Goal: Information Seeking & Learning: Learn about a topic

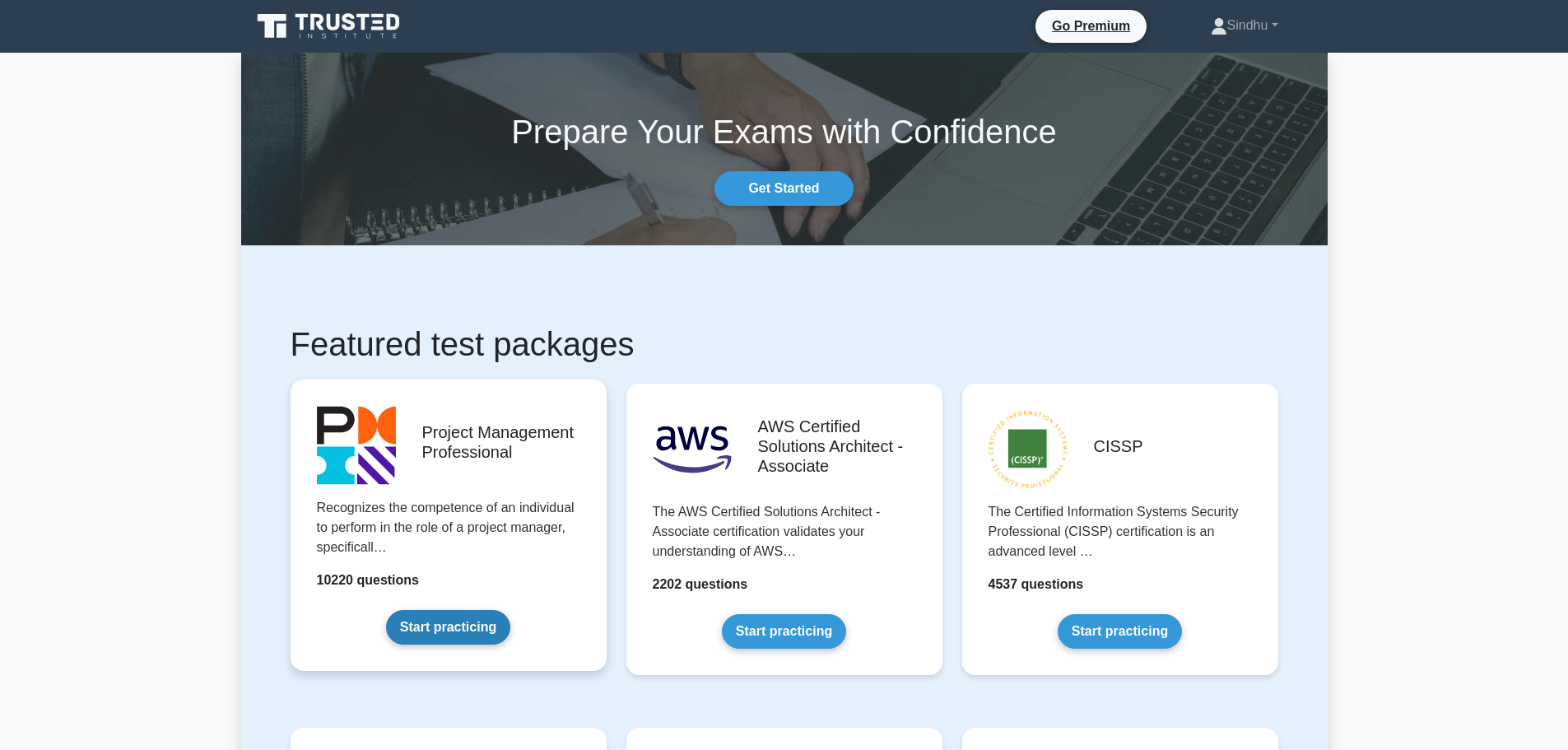
click at [452, 622] on link "Start practicing" at bounding box center [449, 627] width 125 height 35
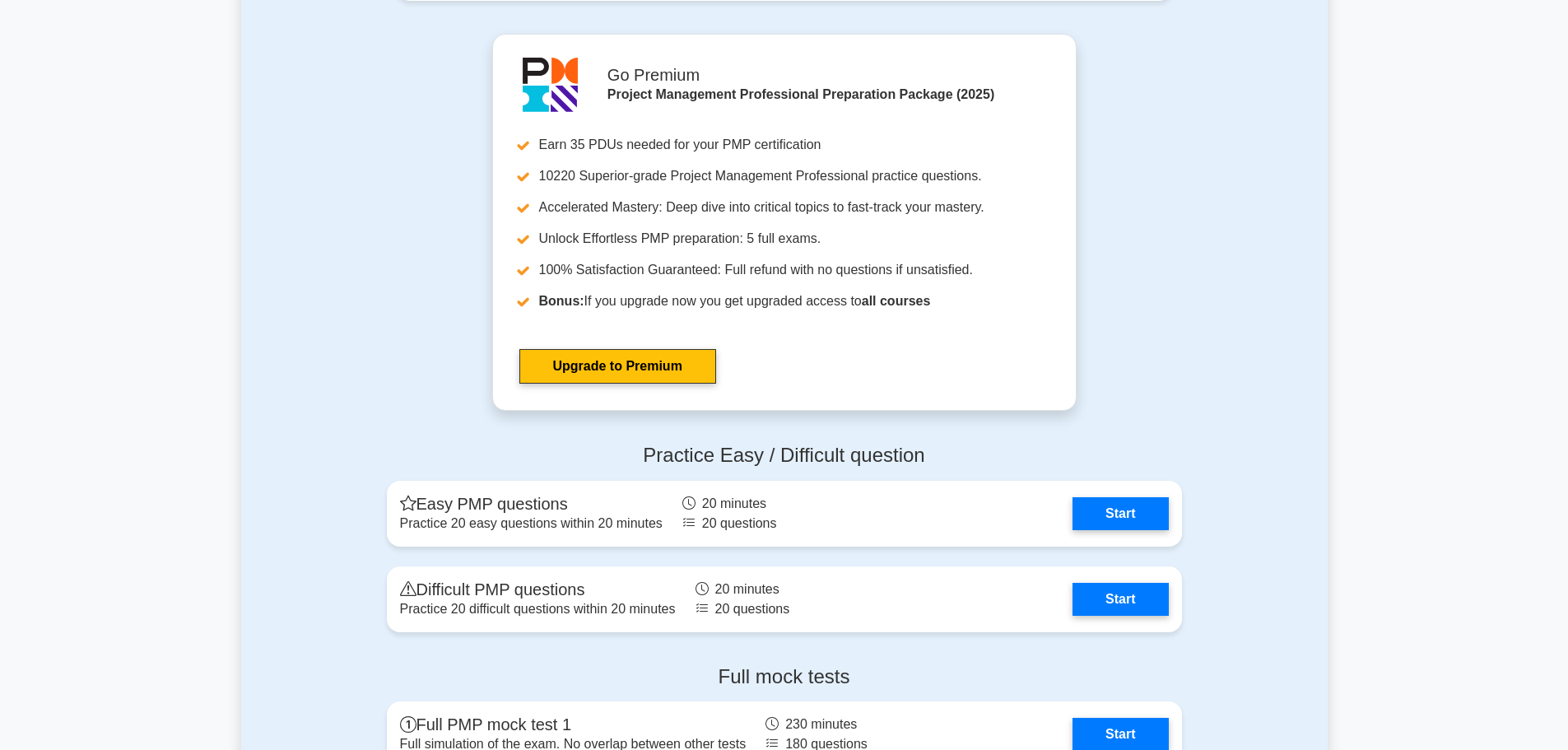
scroll to position [6008, 0]
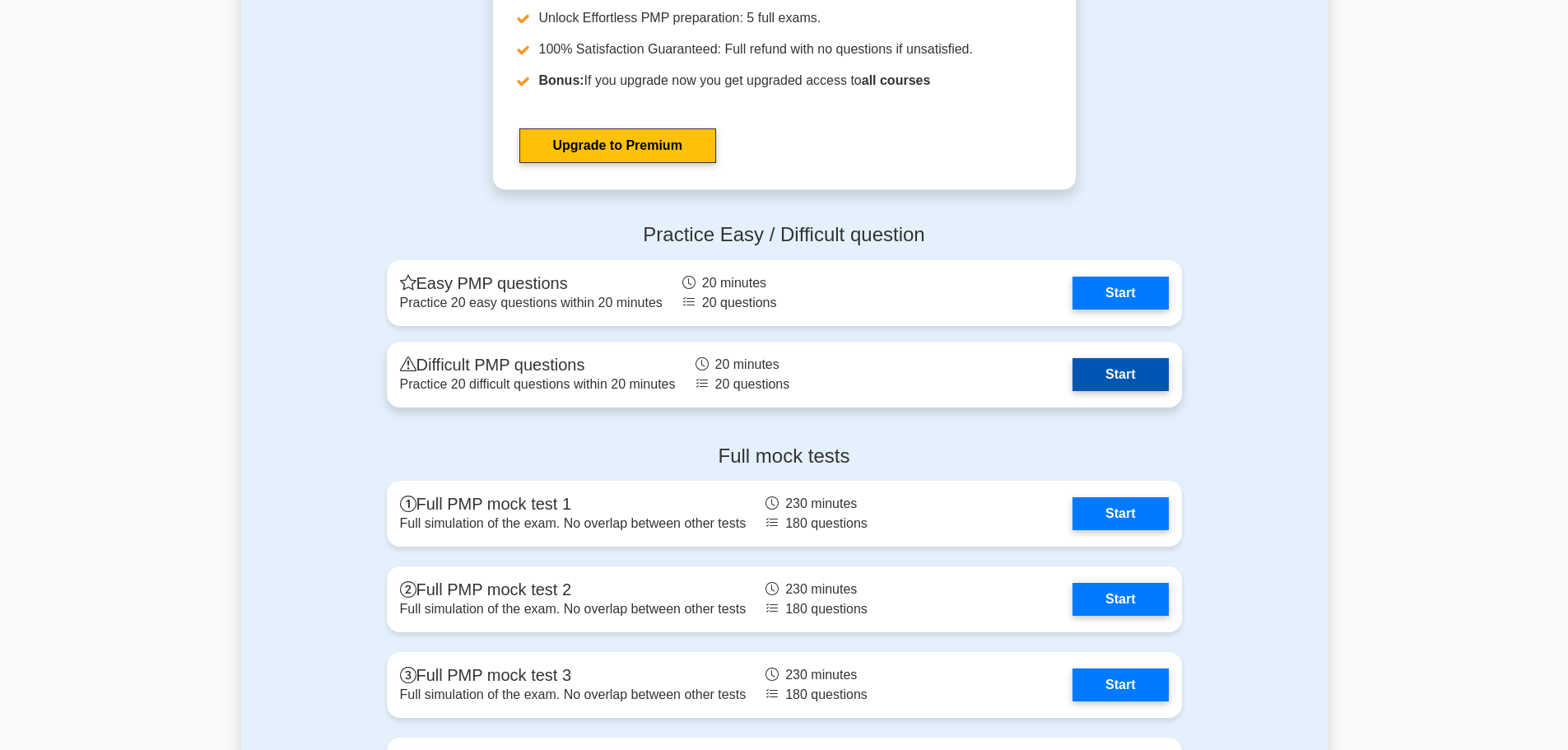
click at [1141, 362] on link "Start" at bounding box center [1120, 375] width 95 height 33
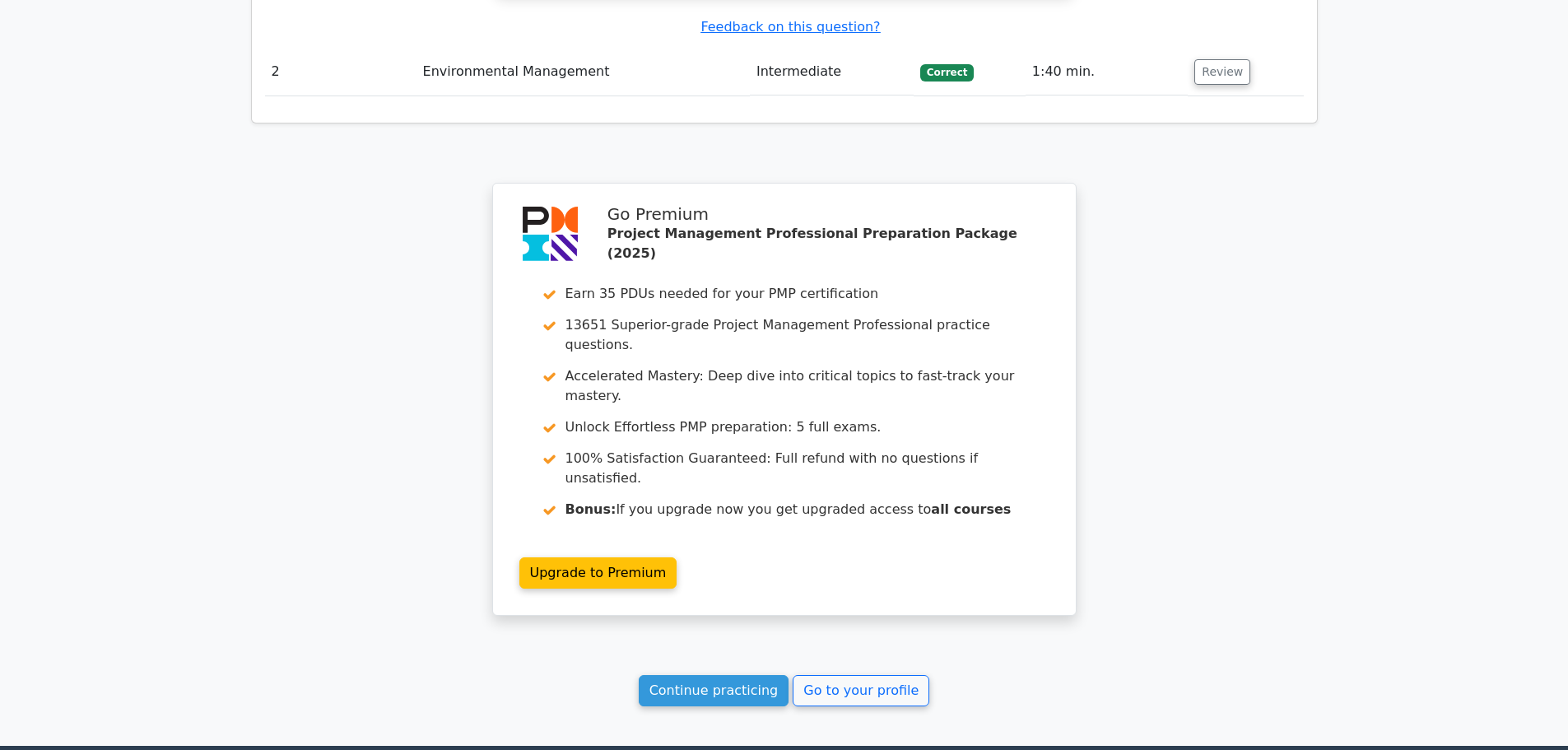
scroll to position [2107, 0]
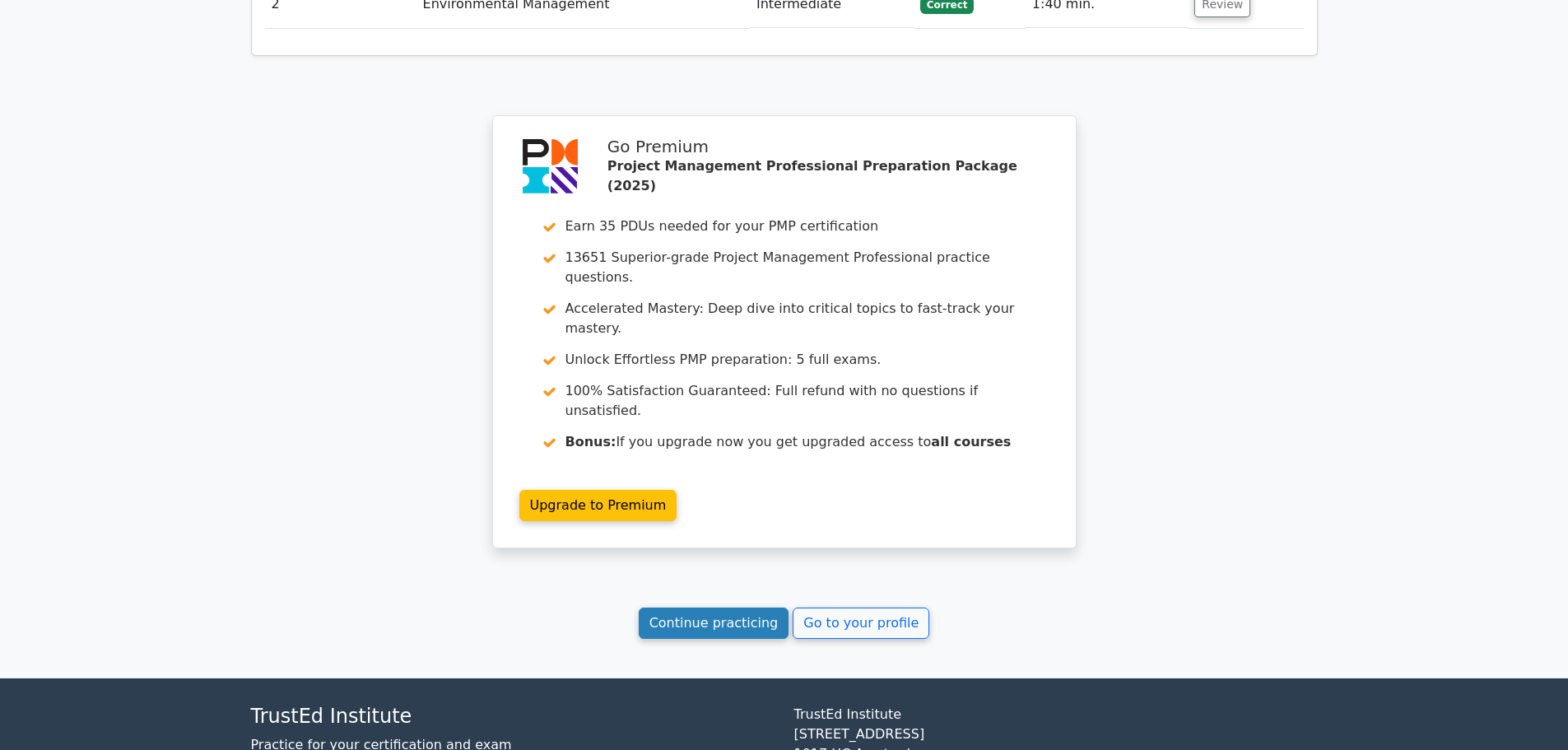
click at [751, 607] on link "Continue practicing" at bounding box center [713, 623] width 150 height 31
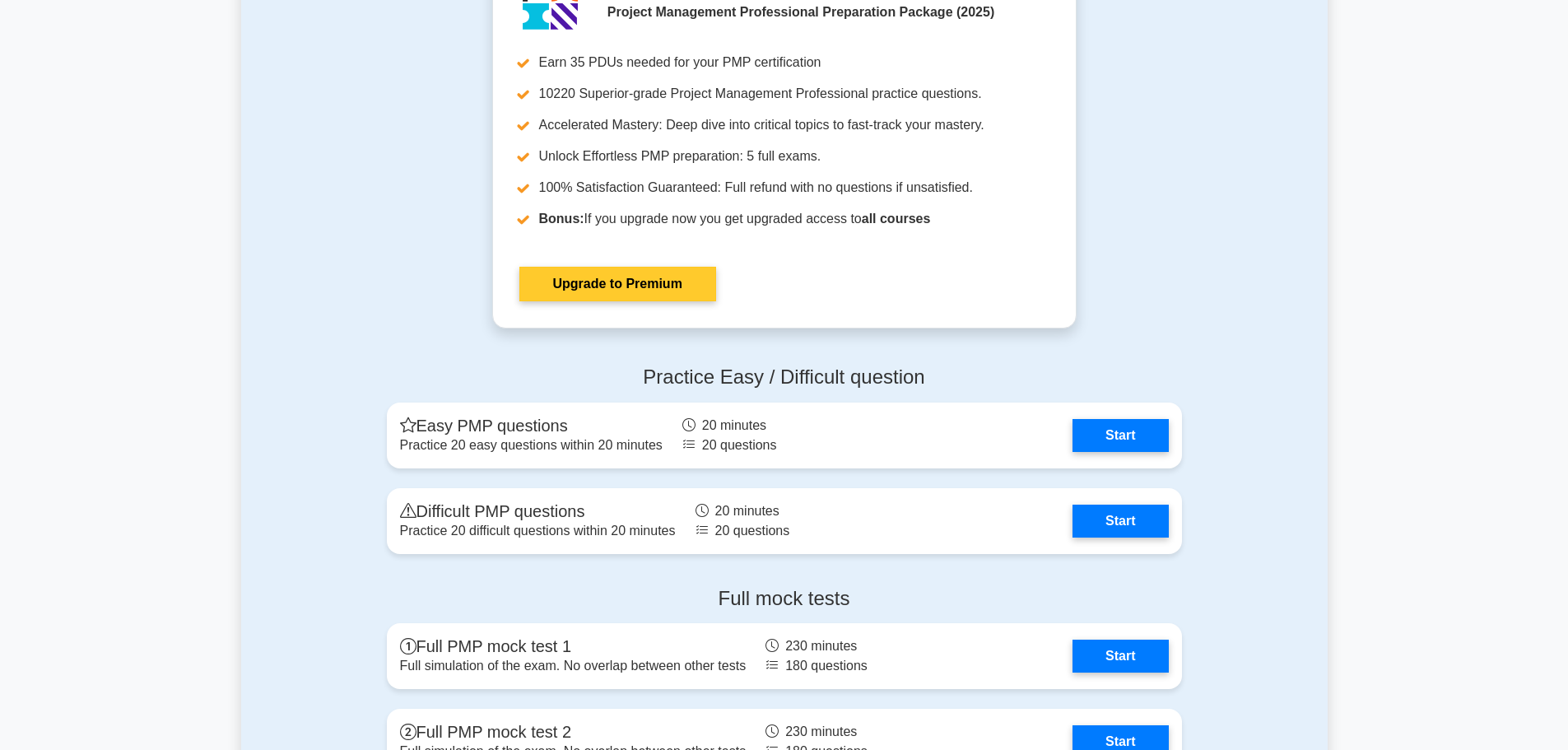
scroll to position [6008, 0]
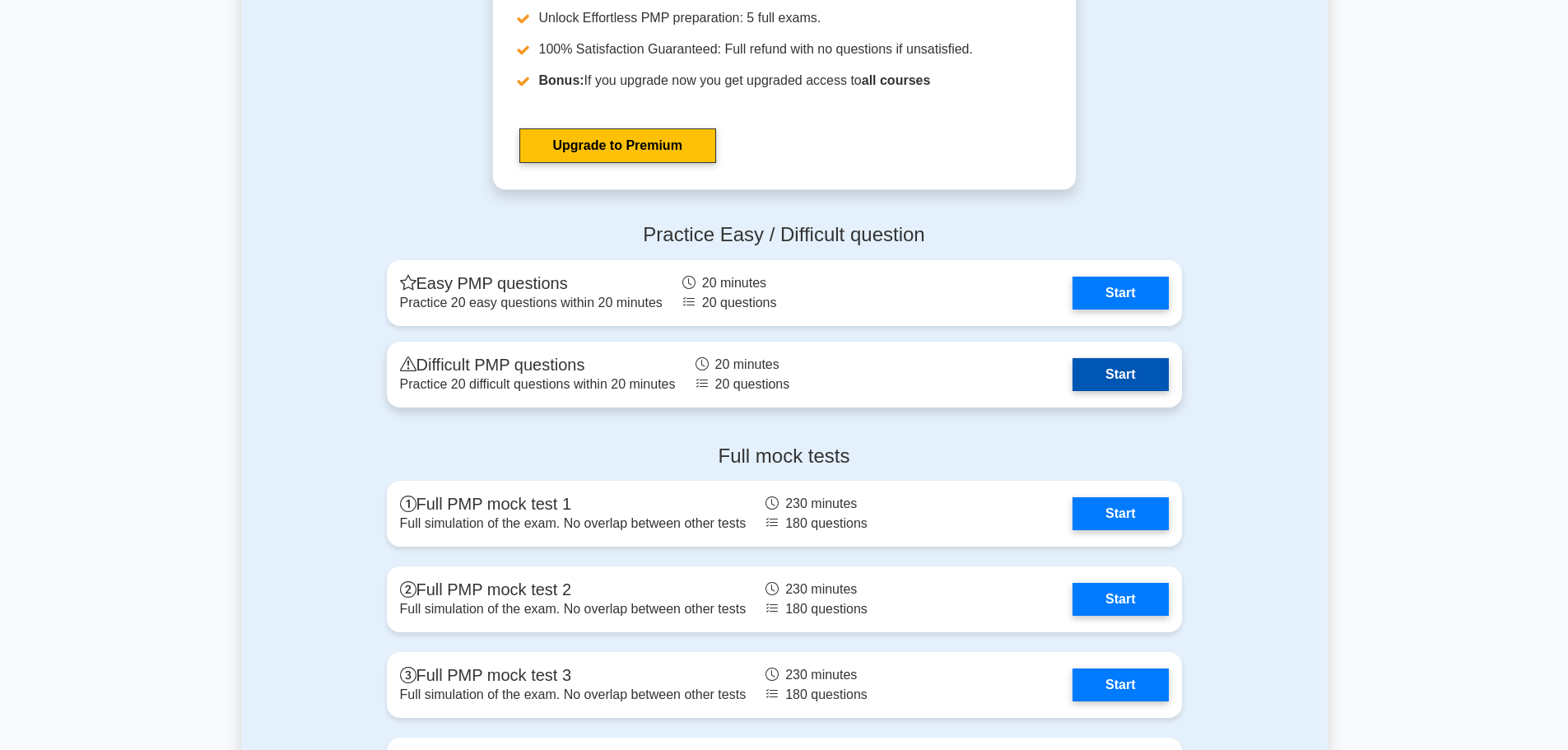
click at [1123, 365] on link "Start" at bounding box center [1120, 375] width 95 height 33
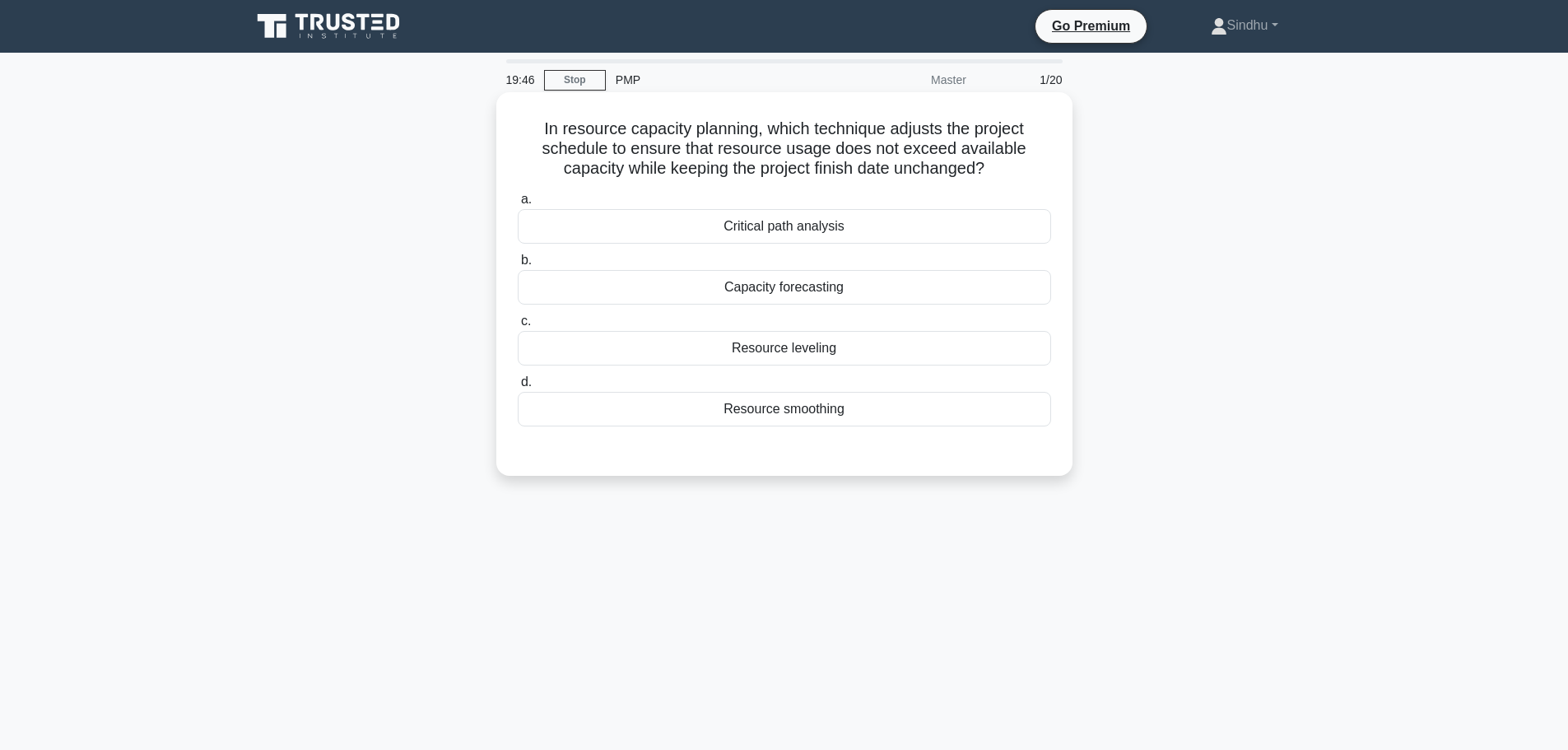
click at [840, 400] on div "Resource smoothing" at bounding box center [784, 409] width 533 height 35
click at [517, 387] on input "d. Resource smoothing" at bounding box center [517, 383] width 0 height 11
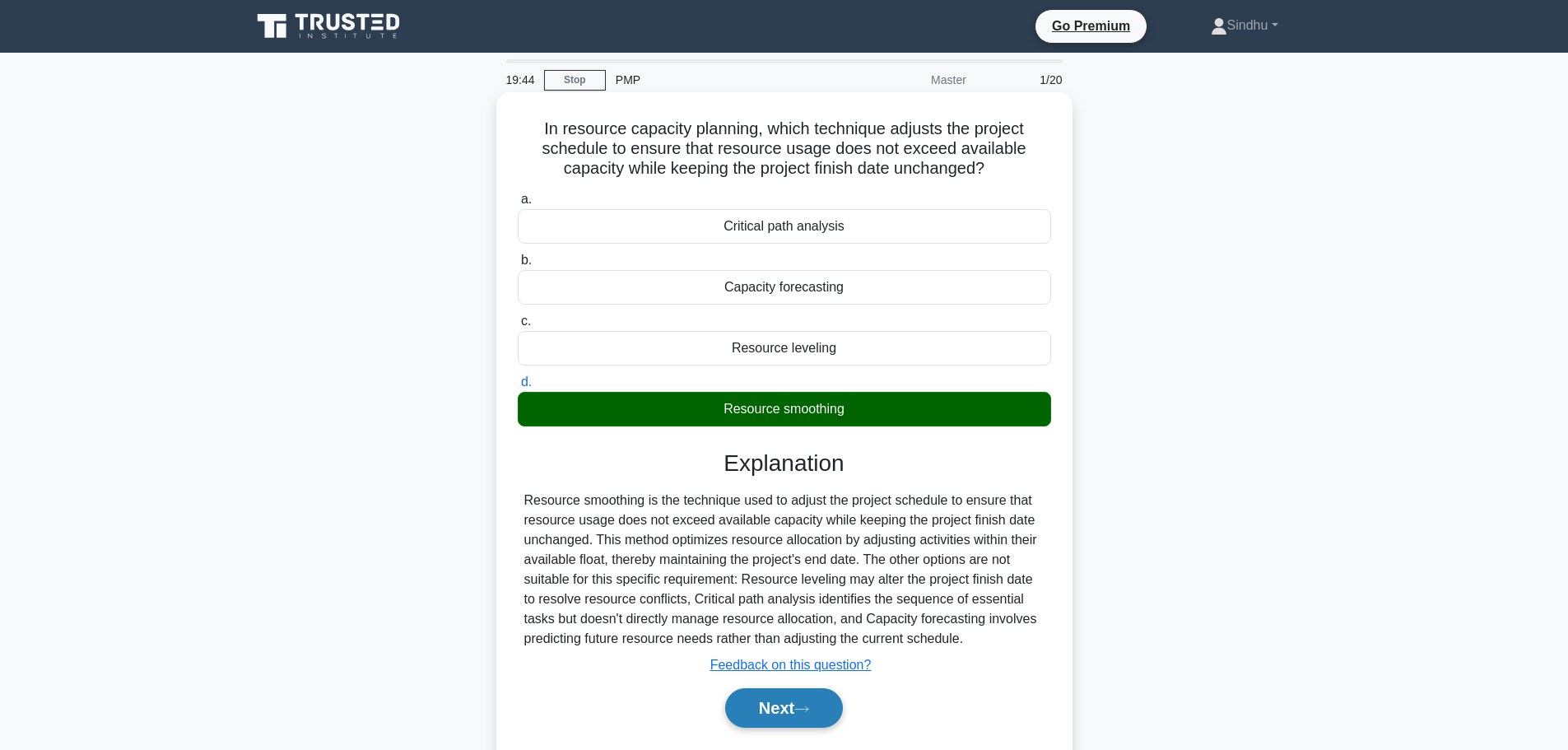
click at [775, 711] on button "Next" at bounding box center [784, 707] width 118 height 39
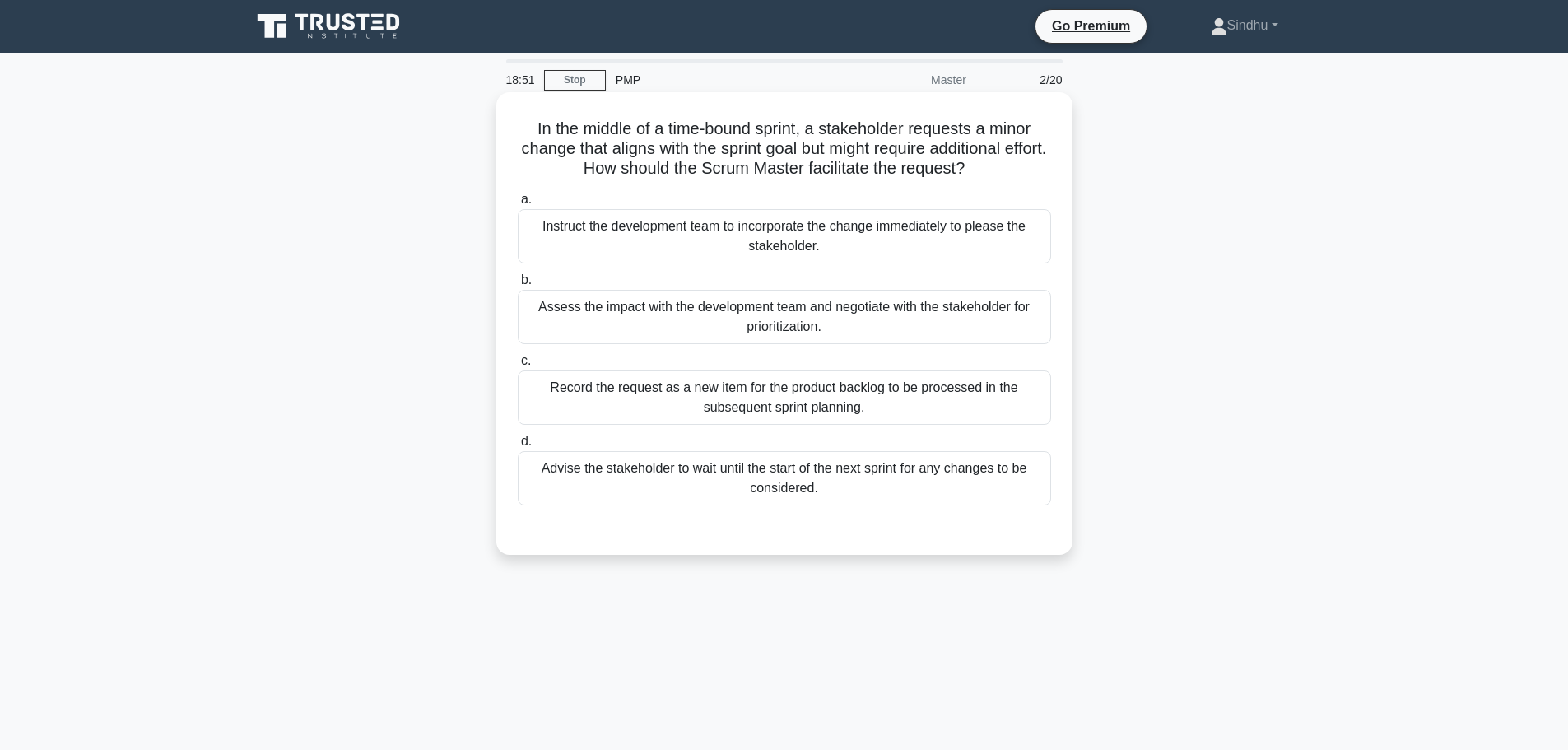
click at [842, 330] on div "Assess the impact with the development team and negotiate with the stakeholder …" at bounding box center [784, 316] width 533 height 54
click at [517, 286] on input "b. Assess the impact with the development team and negotiate with the stakehold…" at bounding box center [517, 280] width 0 height 11
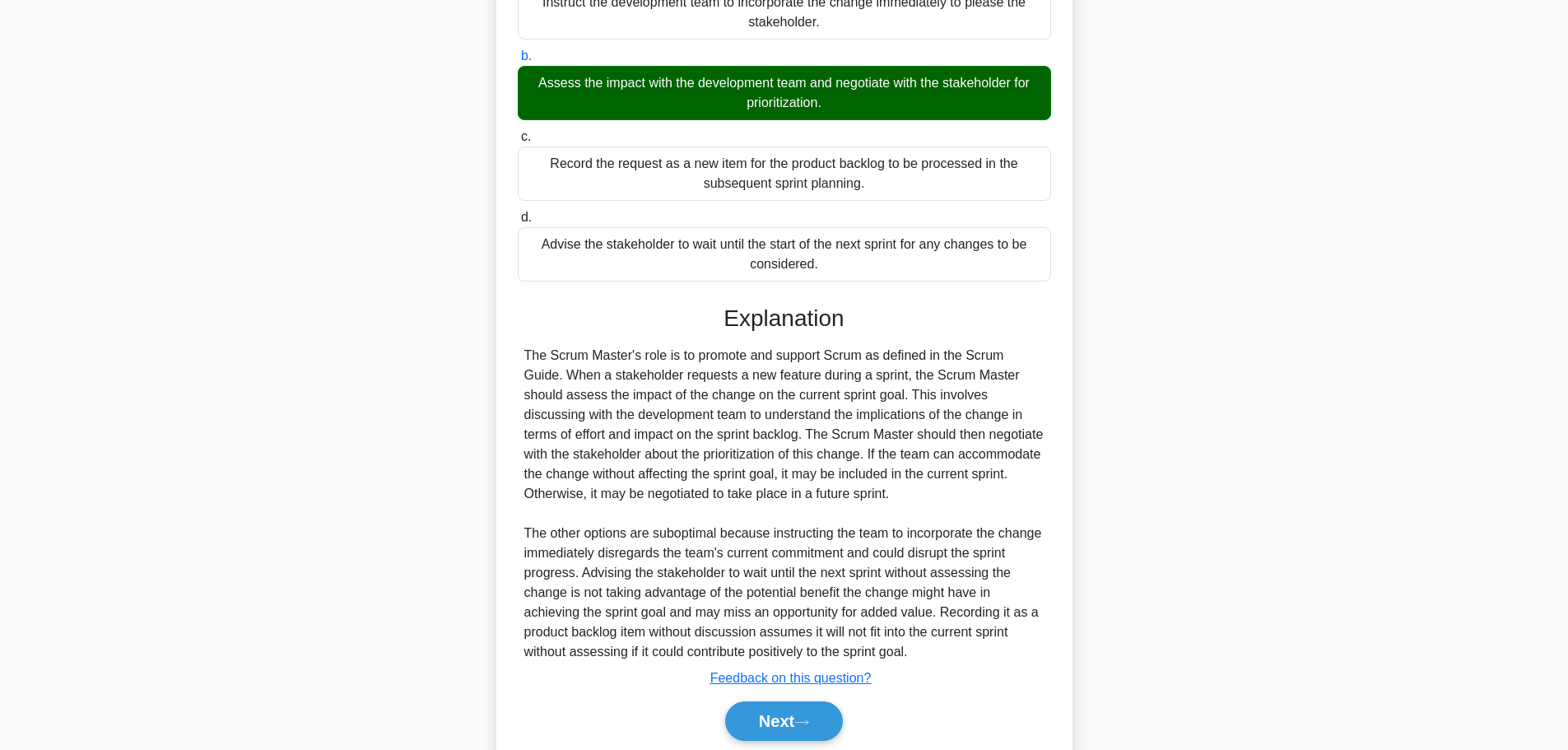
scroll to position [286, 0]
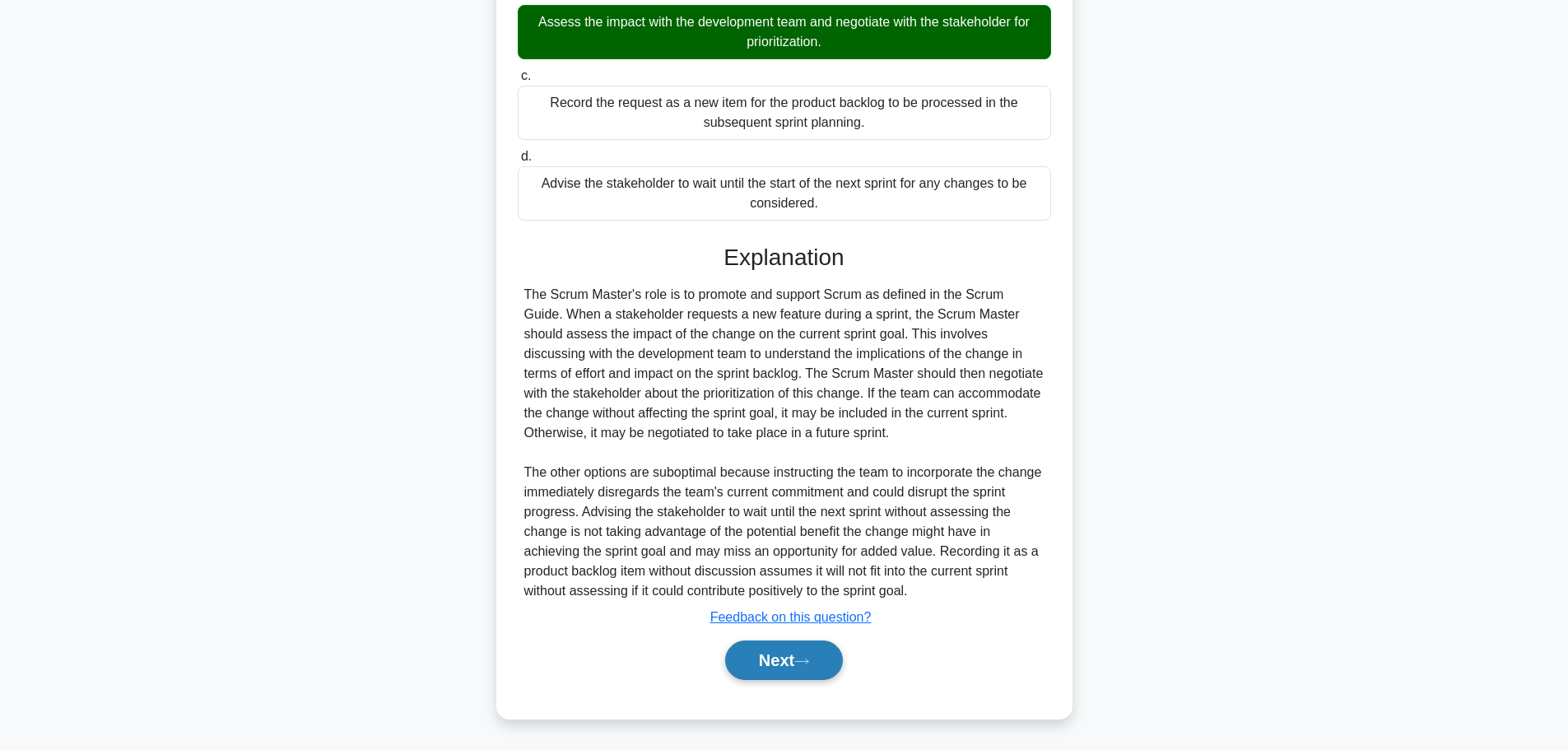
click at [757, 652] on button "Next" at bounding box center [784, 659] width 118 height 39
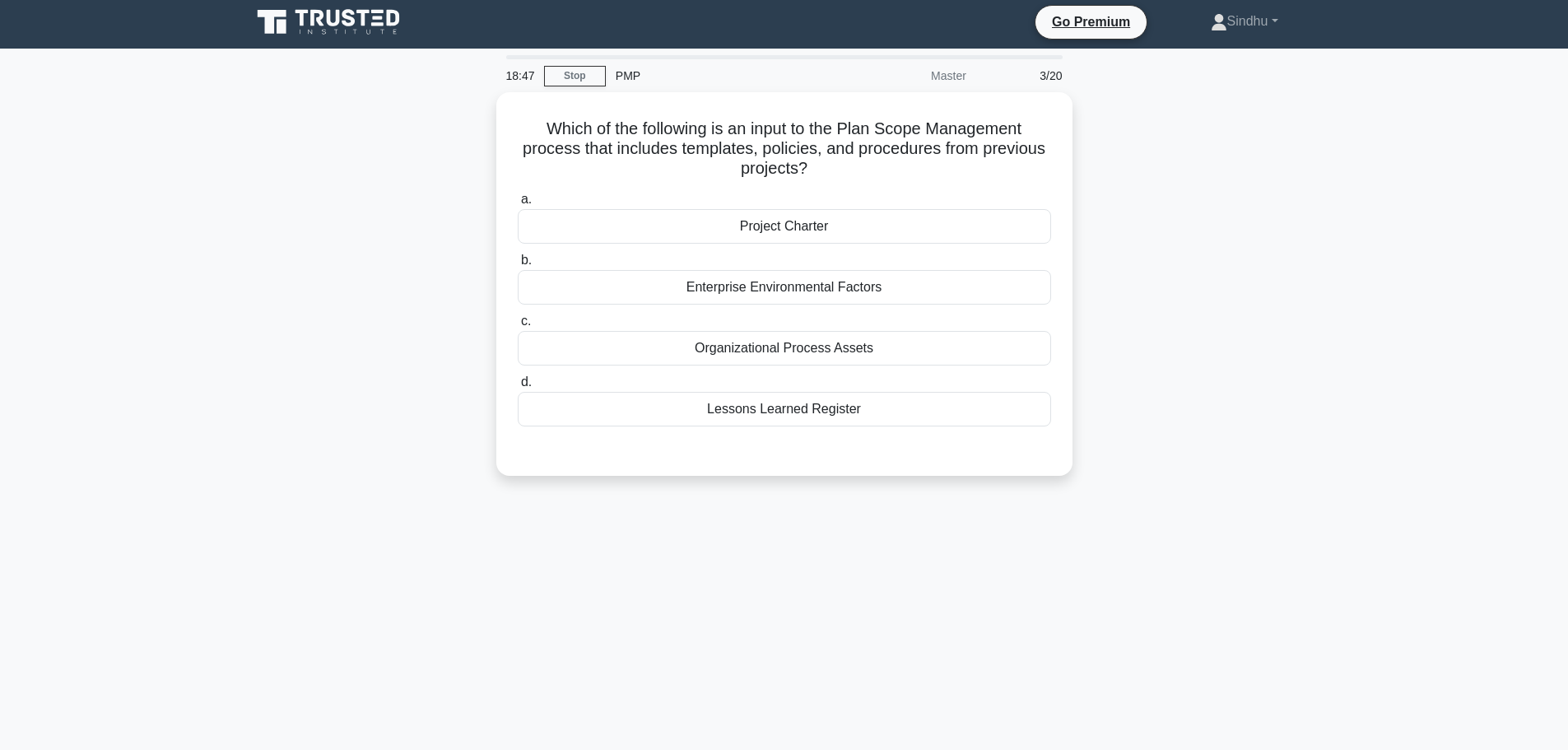
scroll to position [0, 0]
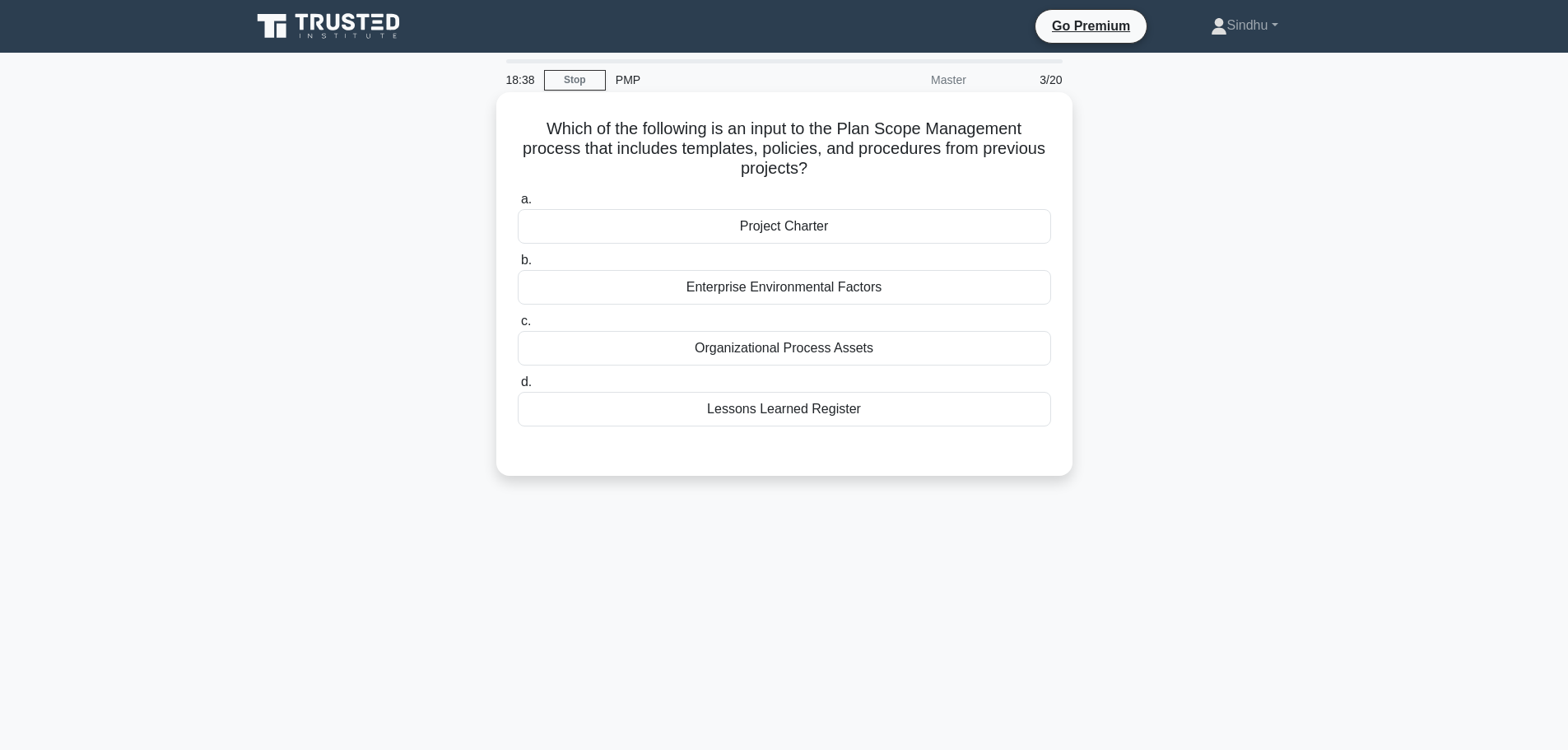
click at [831, 410] on div "Lessons Learned Register" at bounding box center [784, 409] width 533 height 35
click at [517, 387] on input "d. Lessons Learned Register" at bounding box center [517, 383] width 0 height 11
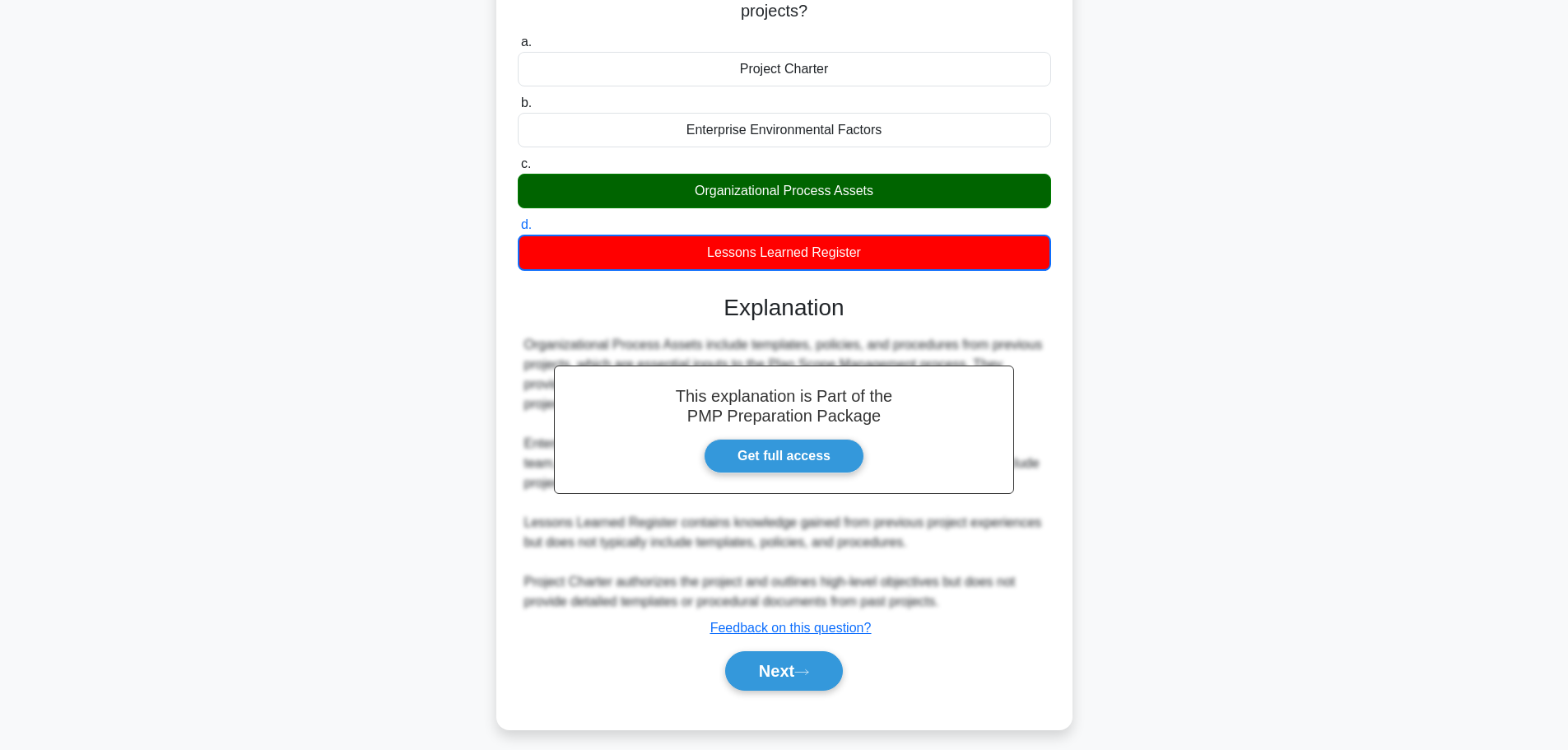
scroll to position [168, 0]
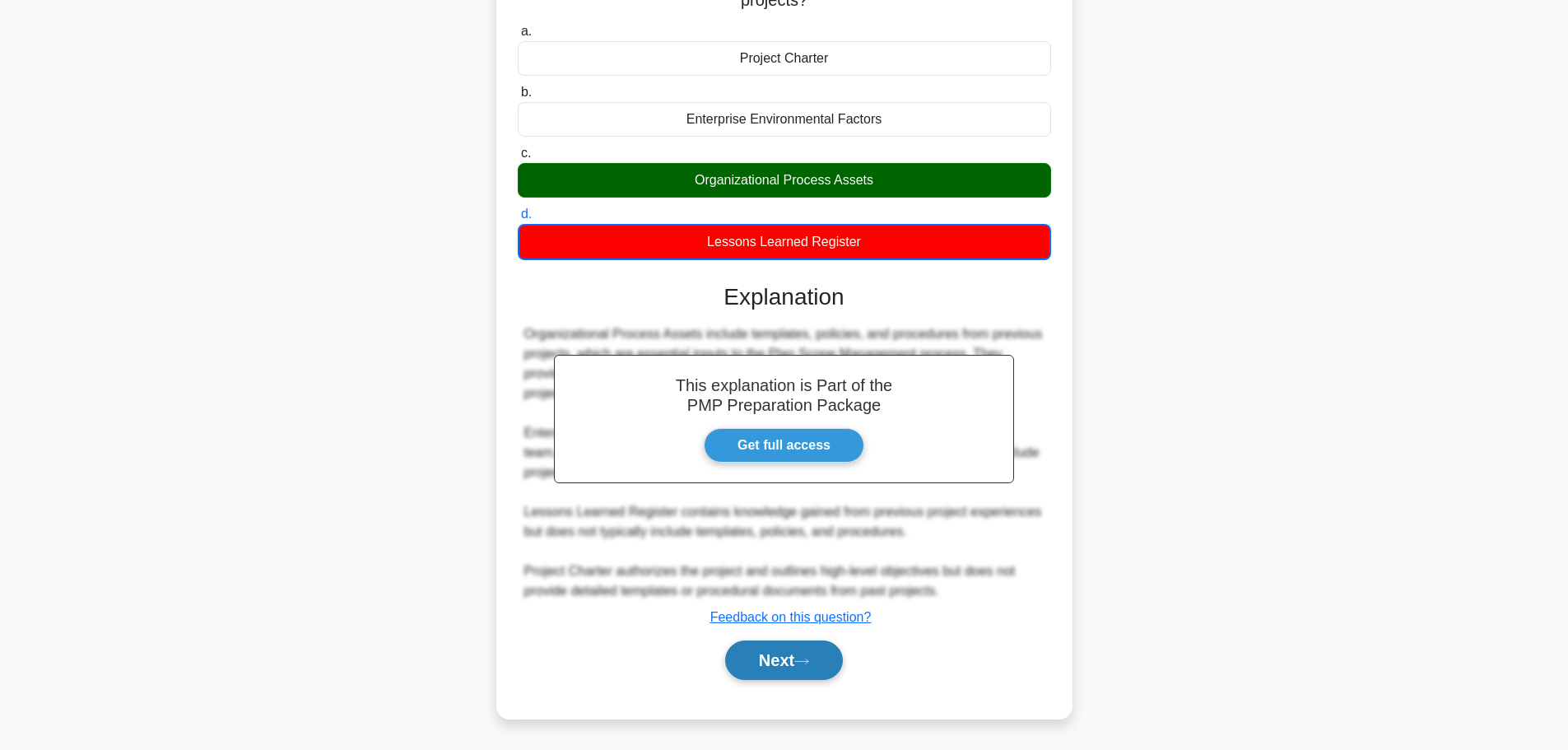
click at [785, 652] on button "Next" at bounding box center [784, 659] width 118 height 39
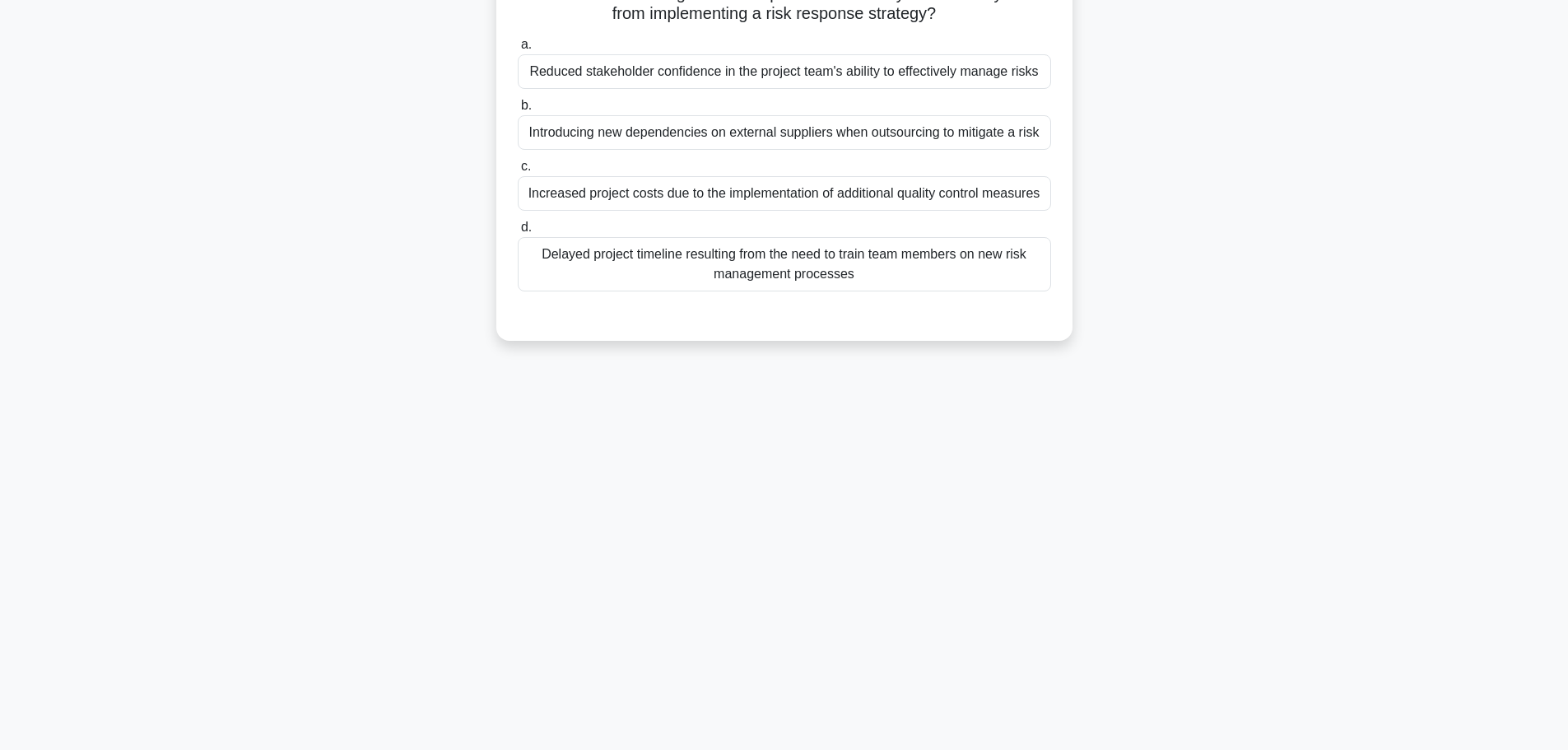
scroll to position [0, 0]
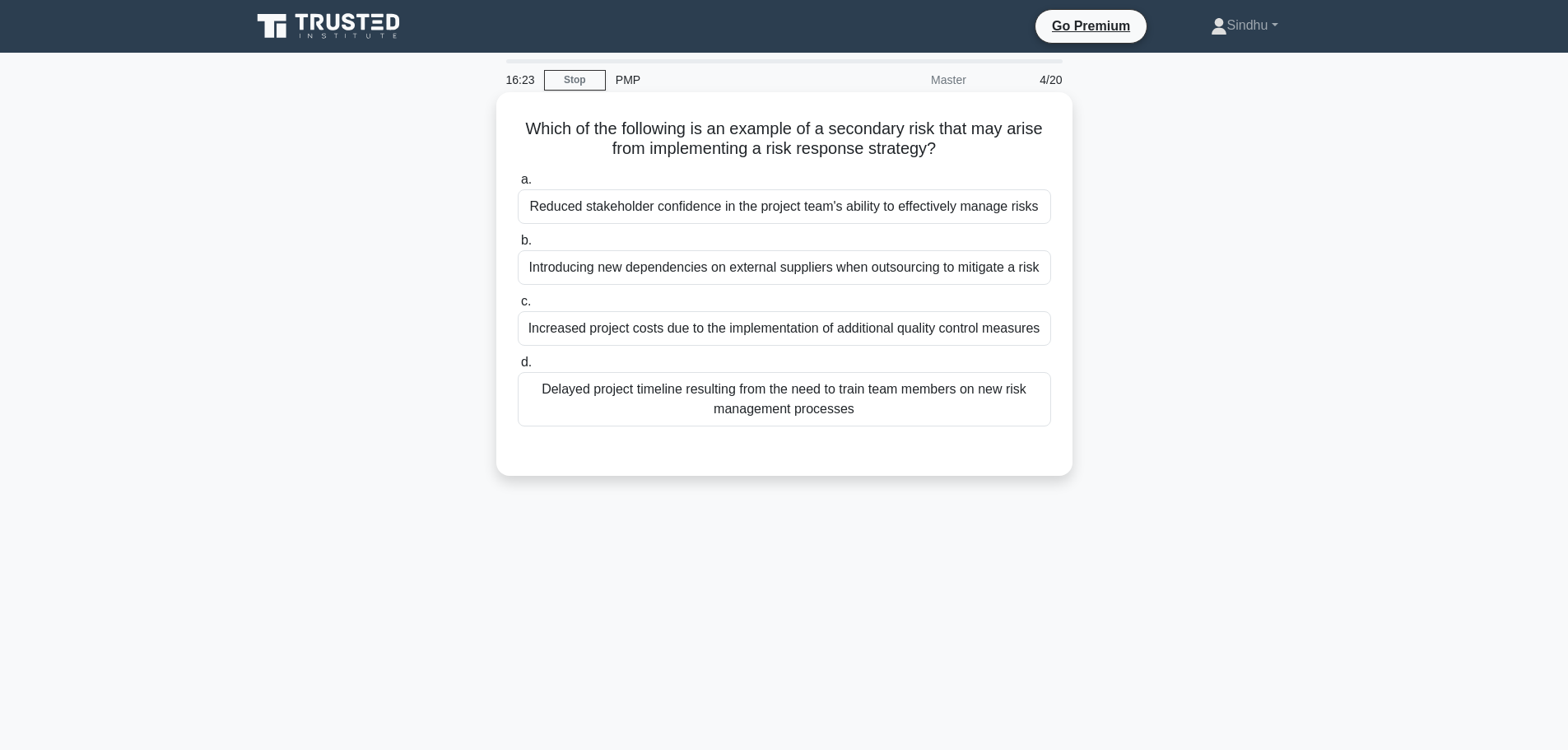
click at [791, 280] on div "Introducing new dependencies on external suppliers when outsourcing to mitigate…" at bounding box center [784, 267] width 533 height 35
click at [517, 246] on input "b. Introducing new dependencies on external suppliers when outsourcing to mitig…" at bounding box center [517, 241] width 0 height 11
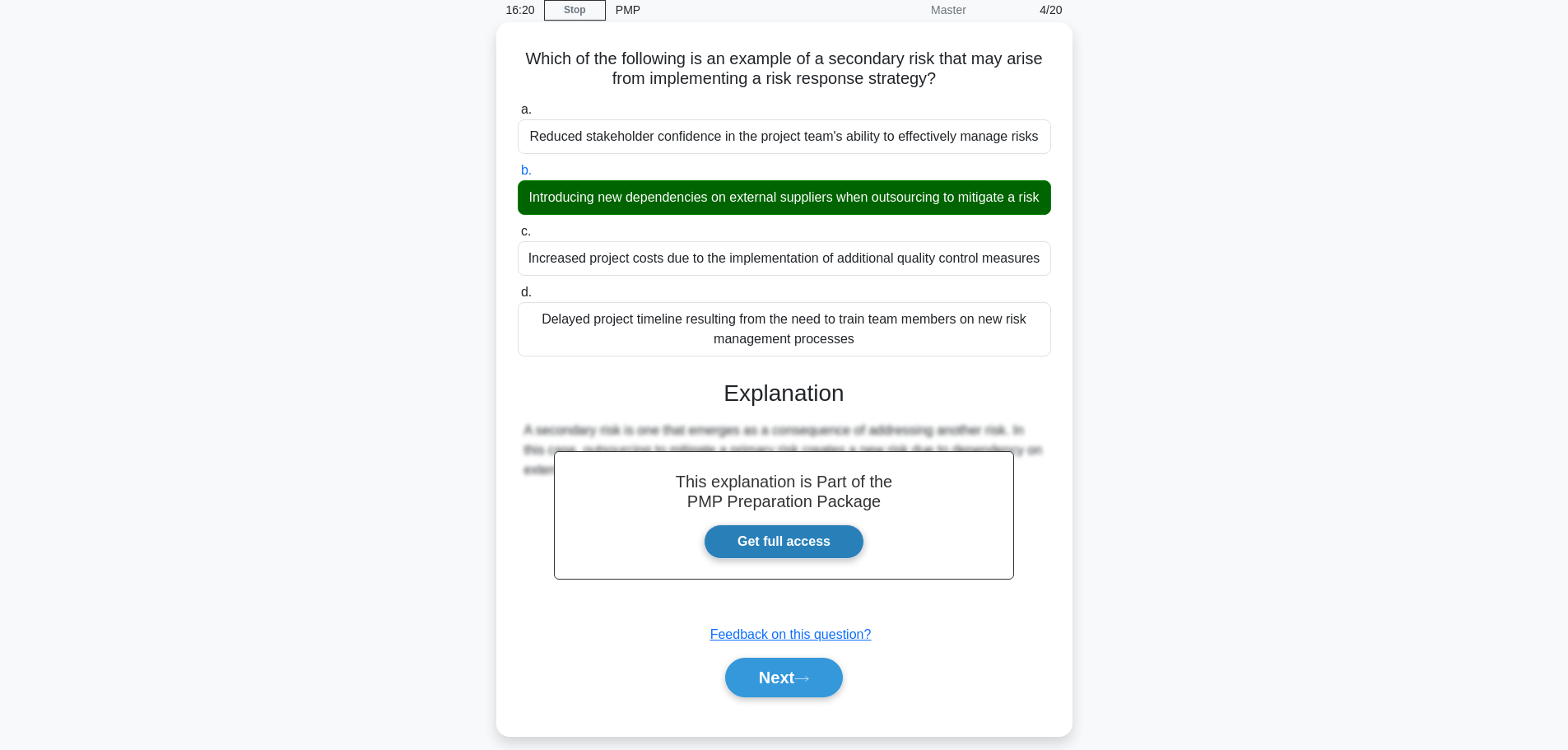
scroll to position [139, 0]
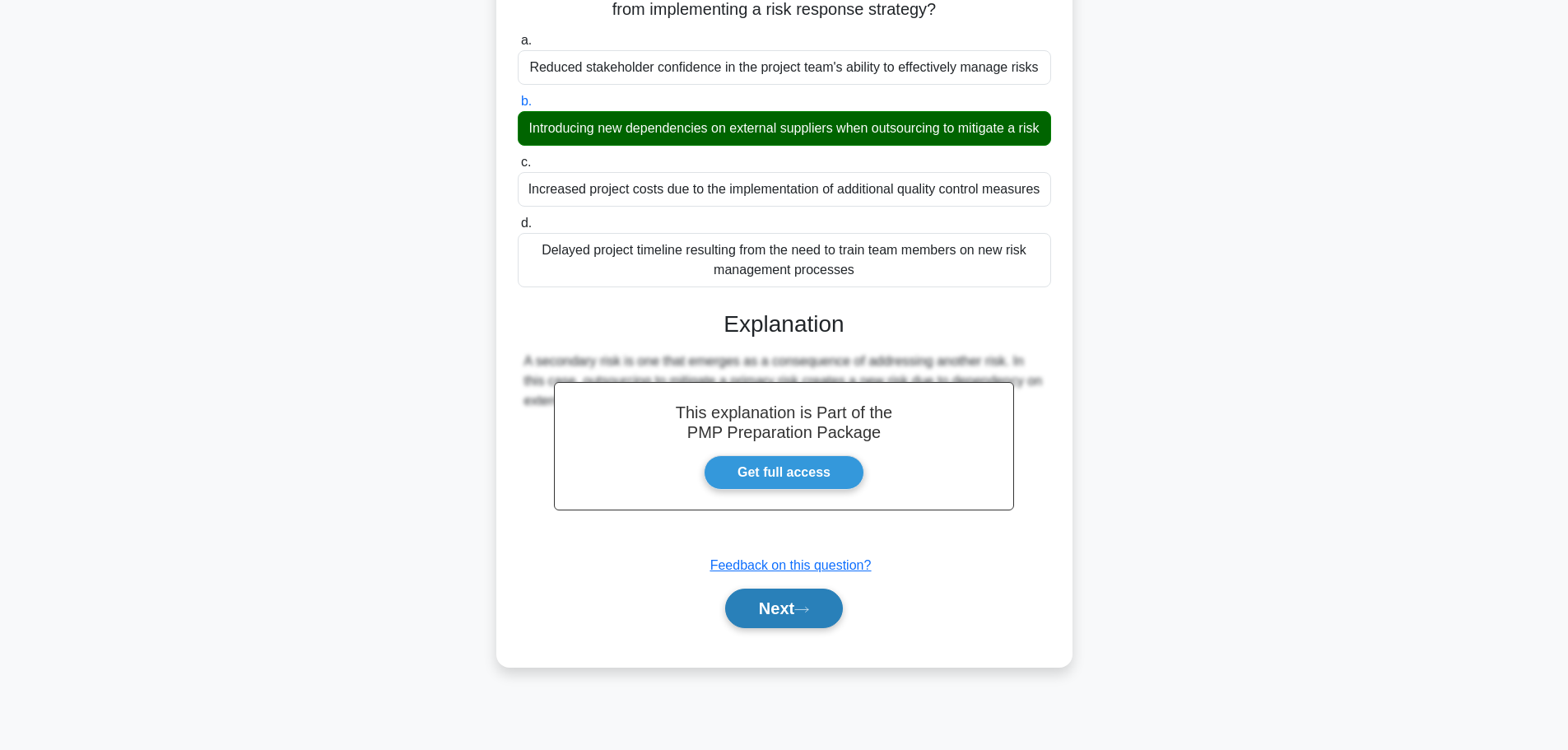
click at [769, 628] on button "Next" at bounding box center [784, 608] width 118 height 39
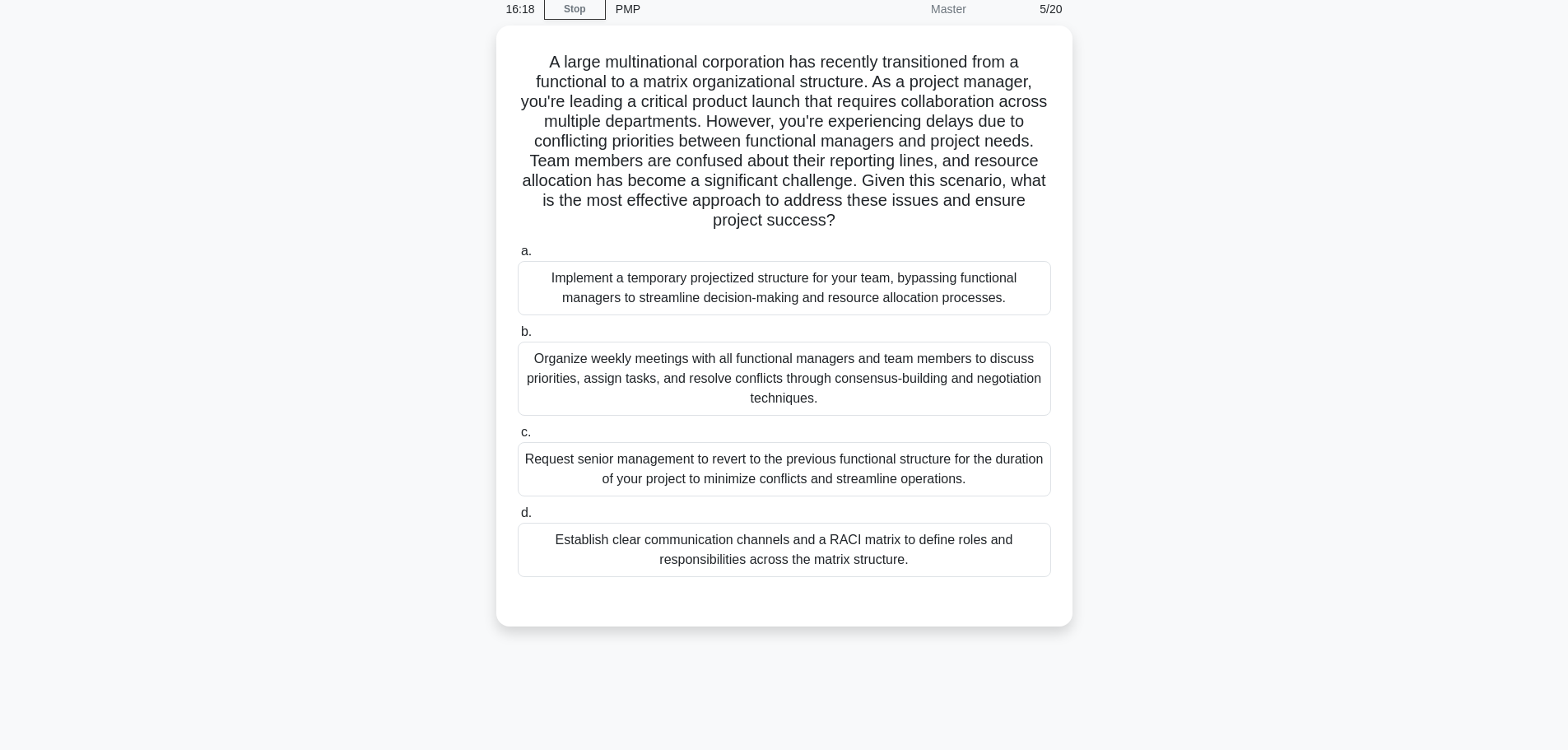
scroll to position [0, 0]
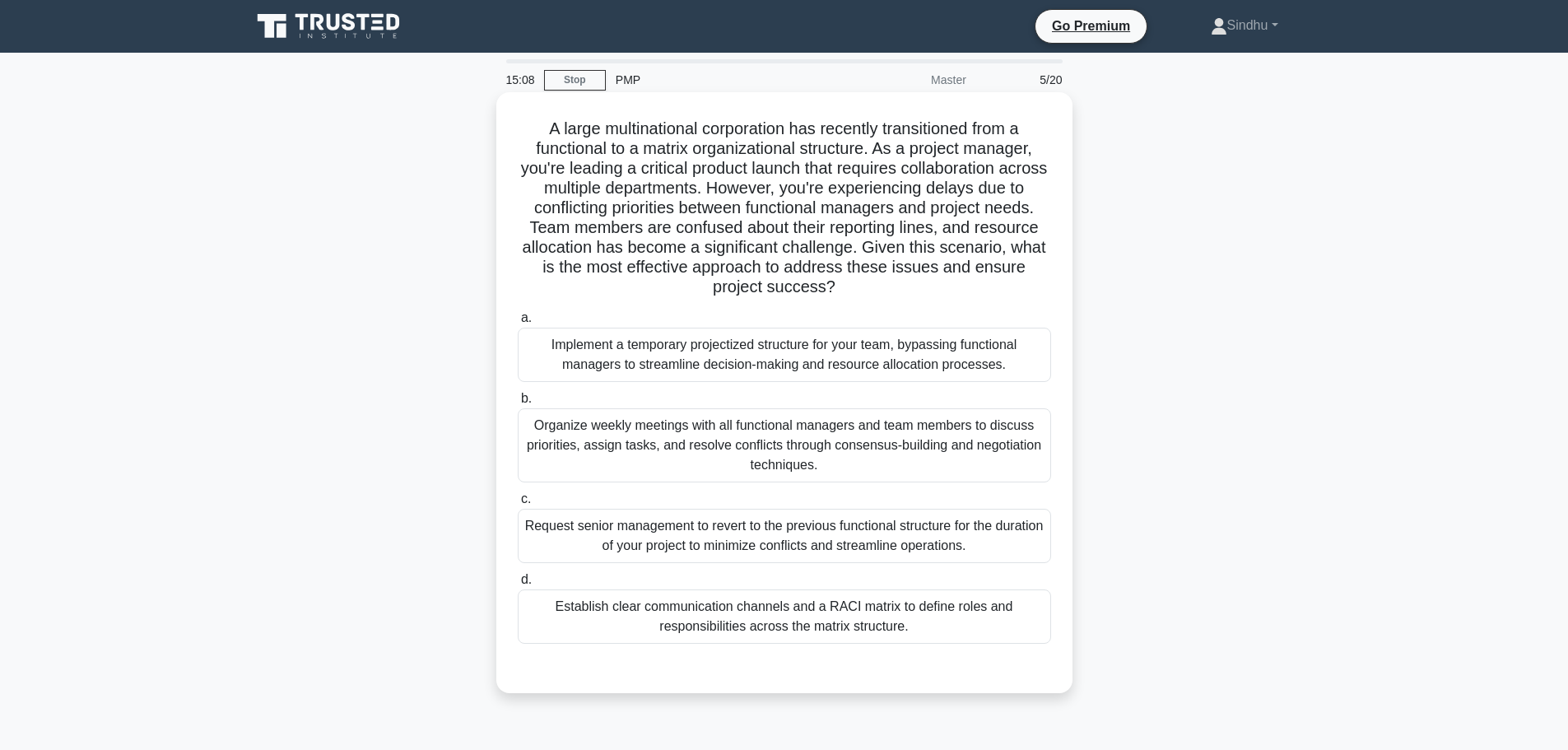
click at [716, 619] on div "Establish clear communication channels and a RACI matrix to define roles and re…" at bounding box center [784, 616] width 533 height 54
click at [517, 585] on input "d. Establish clear communication channels and a RACI matrix to define roles and…" at bounding box center [517, 580] width 0 height 11
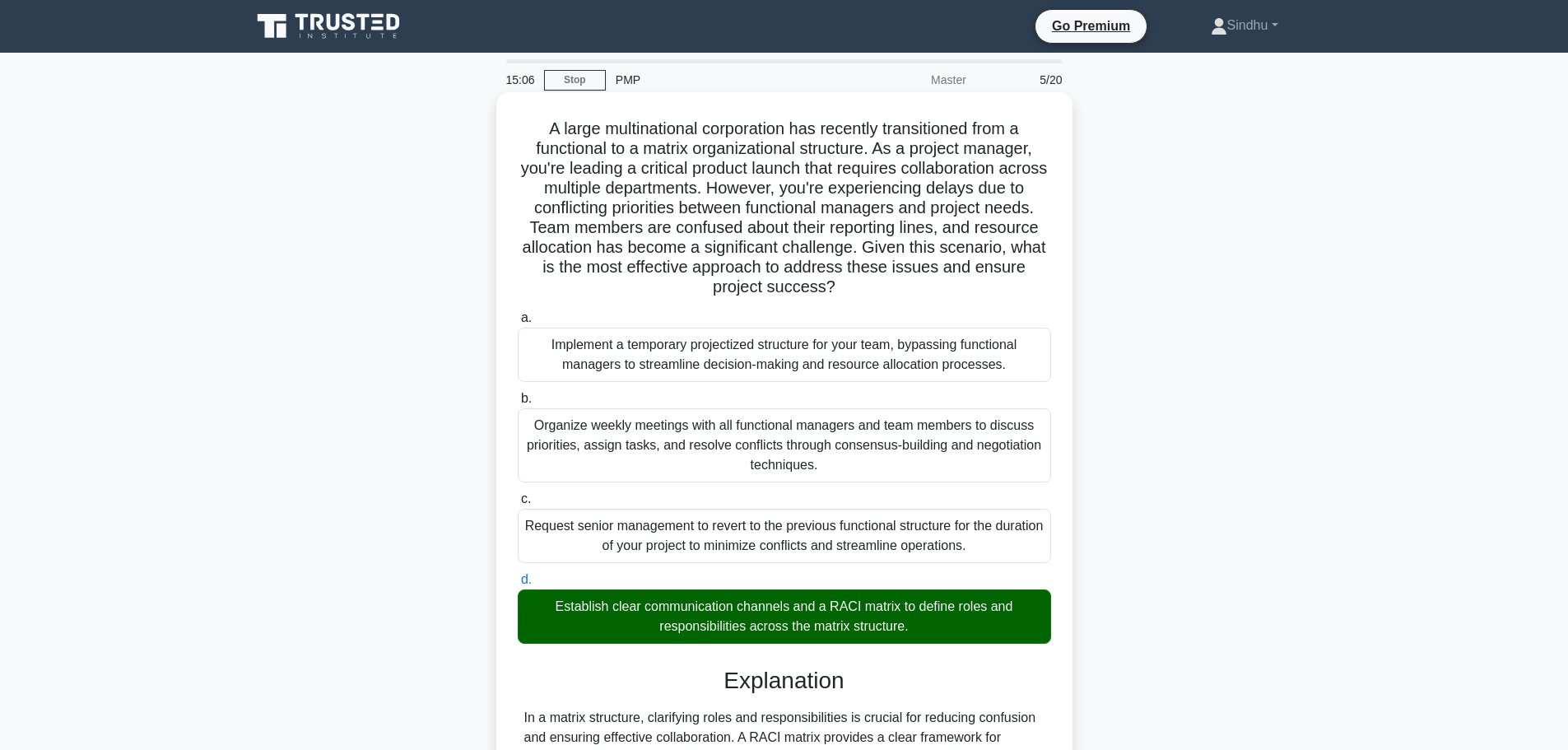
scroll to position [226, 0]
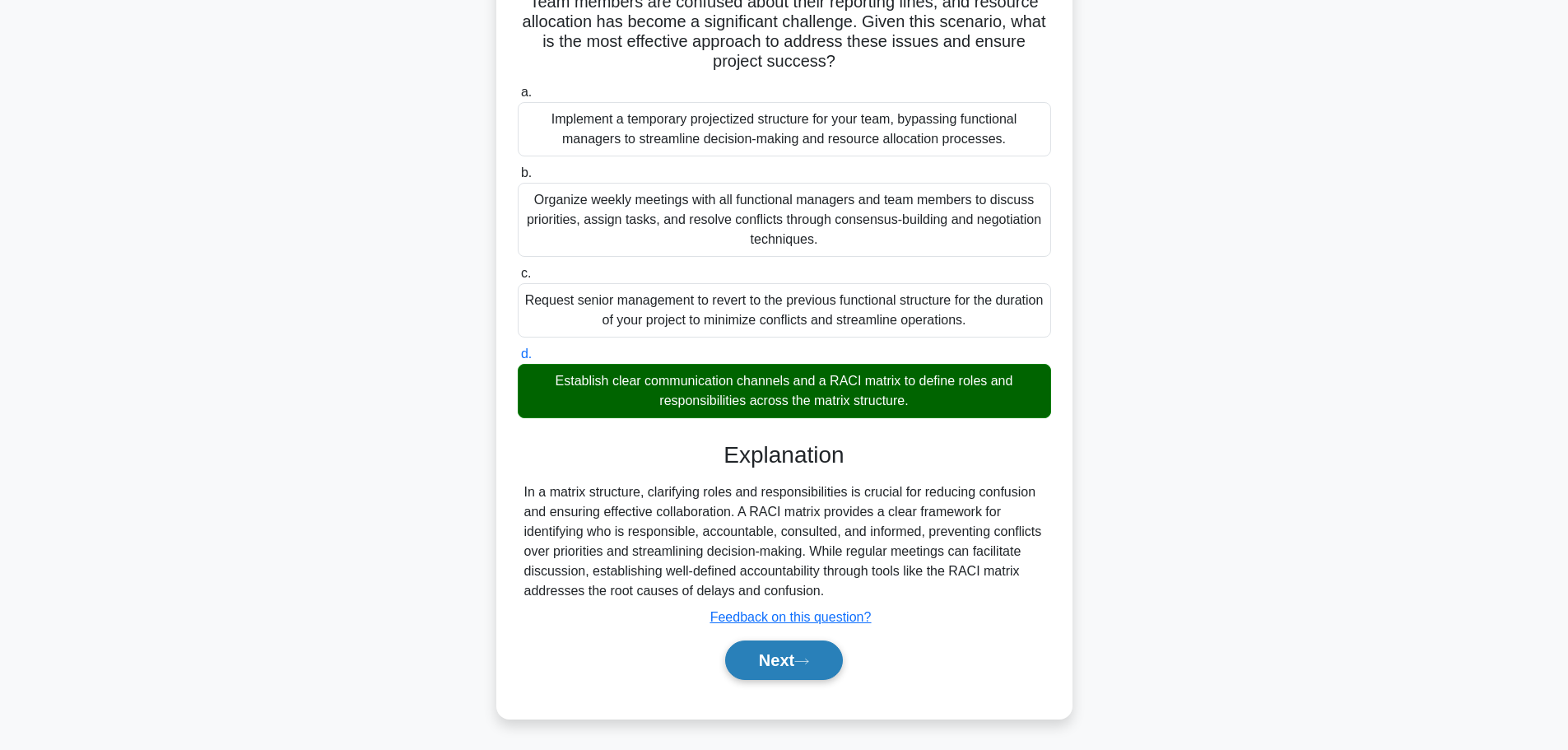
click at [742, 659] on button "Next" at bounding box center [784, 659] width 118 height 39
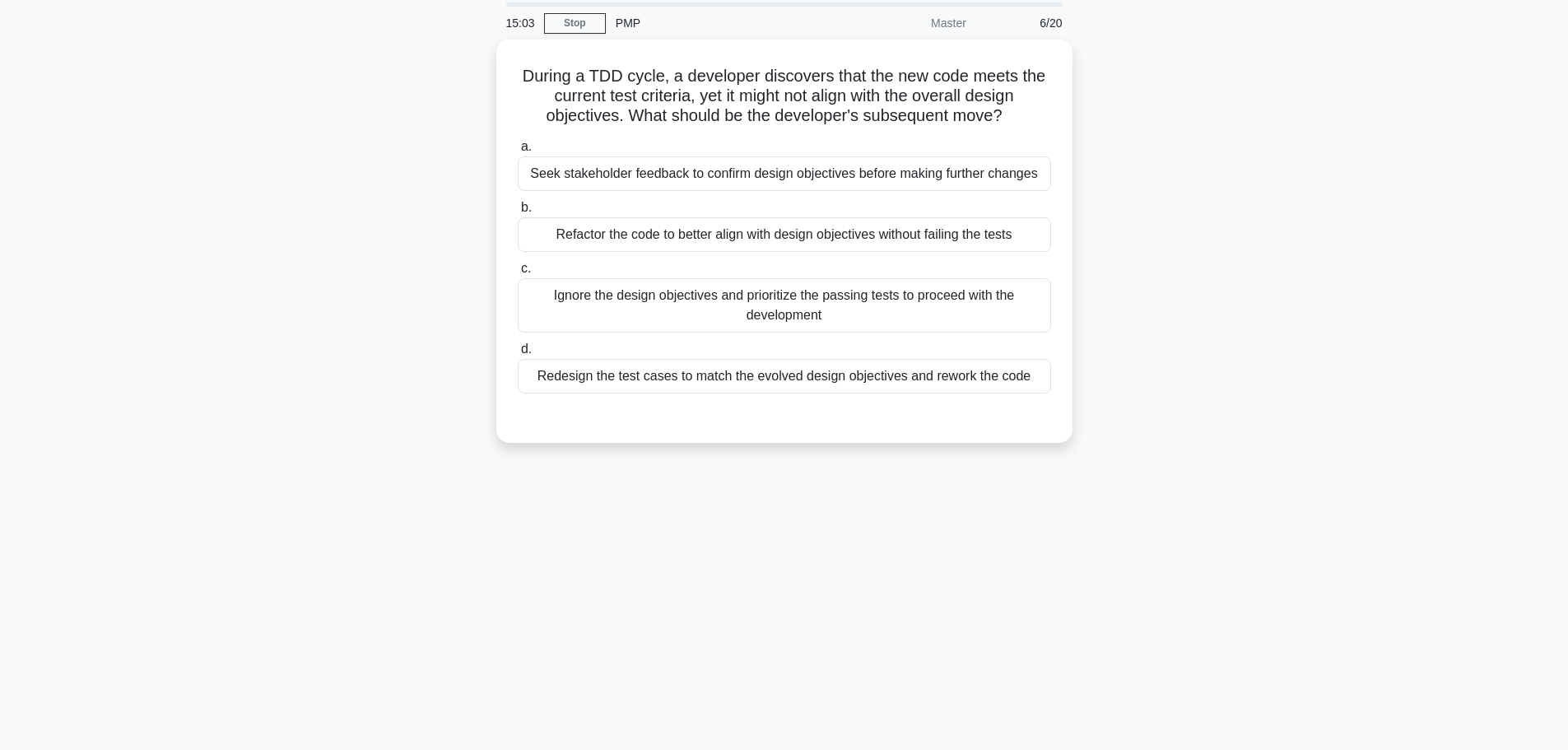
scroll to position [0, 0]
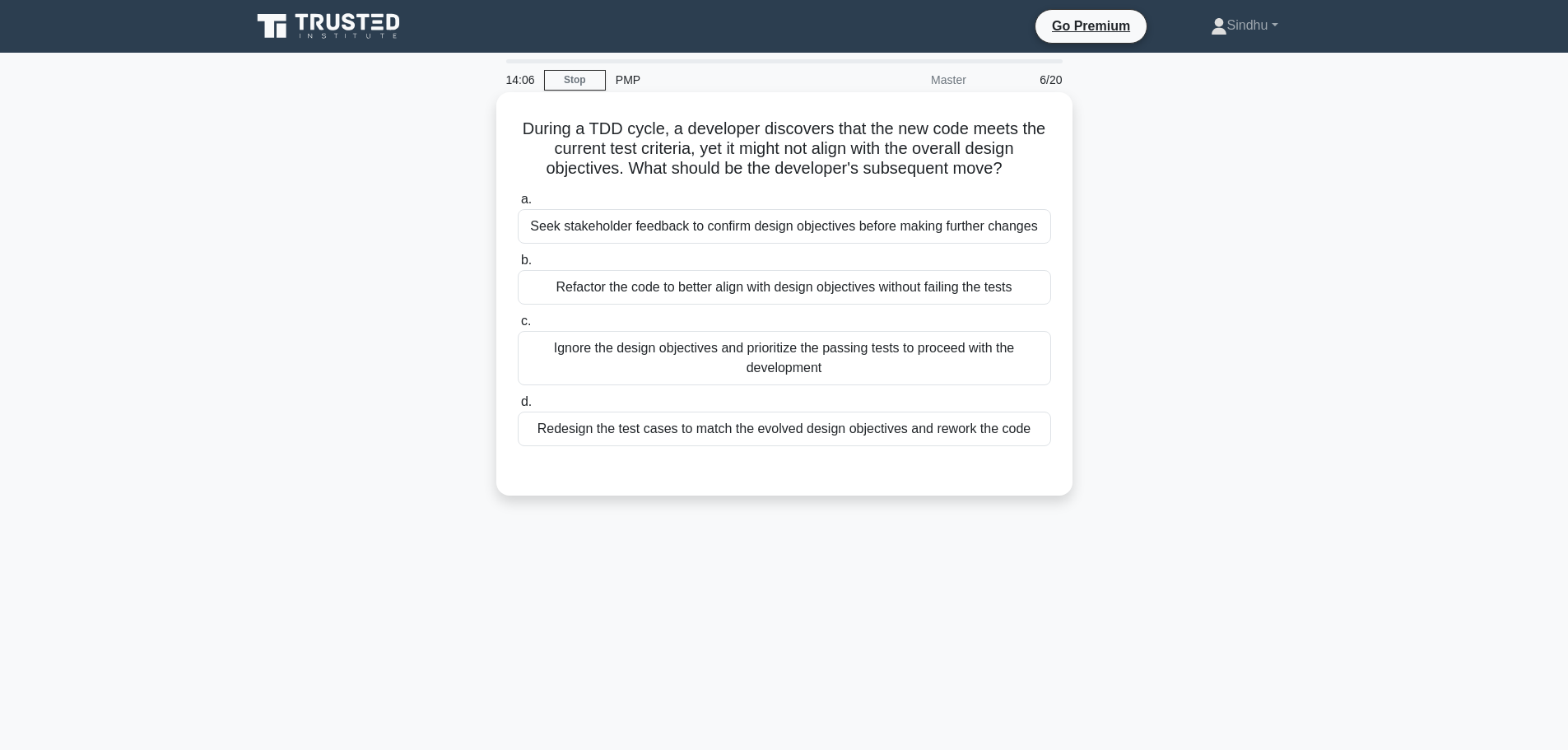
click at [822, 296] on div "Refactor the code to better align with design objectives without failing the te…" at bounding box center [784, 288] width 533 height 35
click at [517, 266] on input "b. Refactor the code to better align with design objectives without failing the…" at bounding box center [517, 261] width 0 height 11
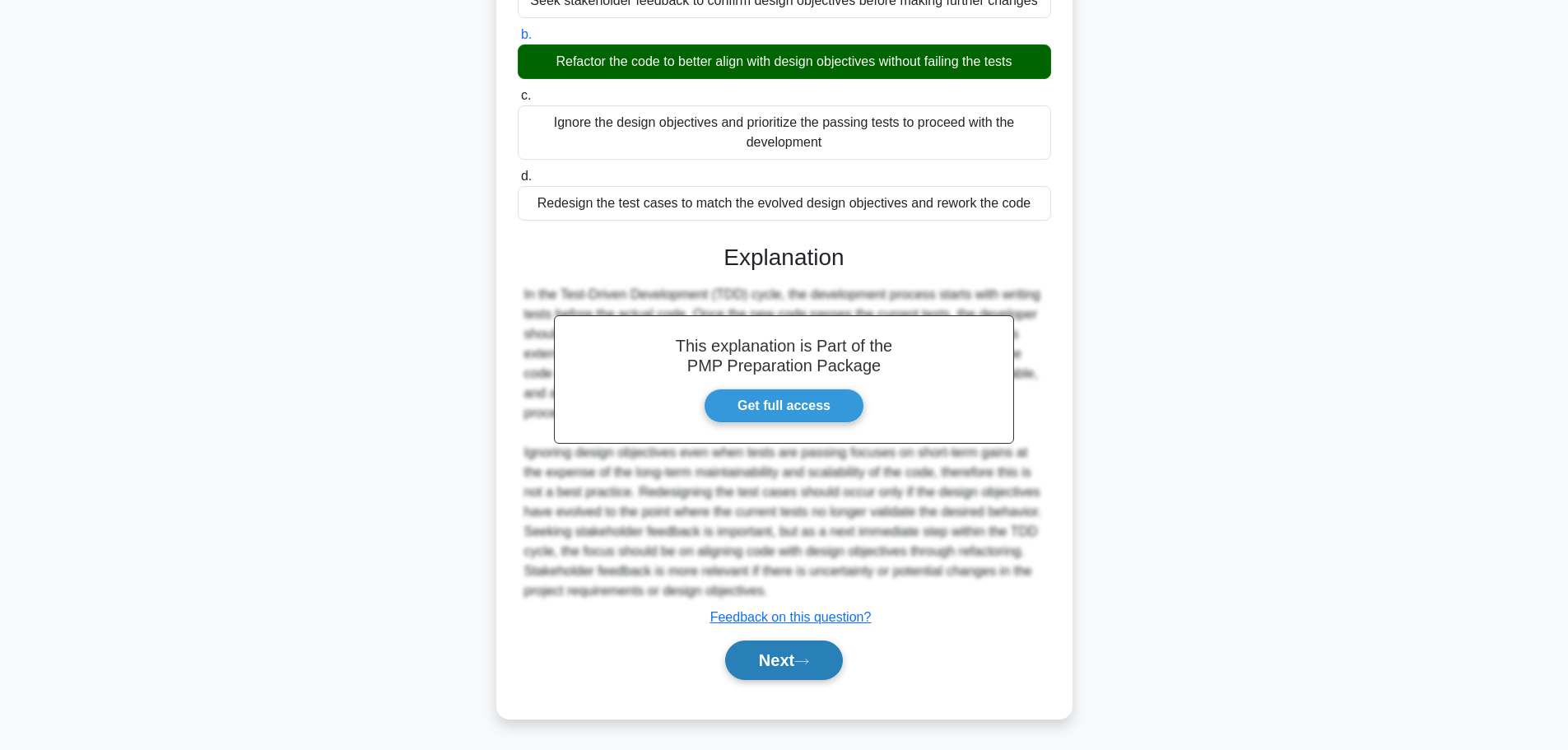
click at [795, 650] on button "Next" at bounding box center [784, 659] width 118 height 39
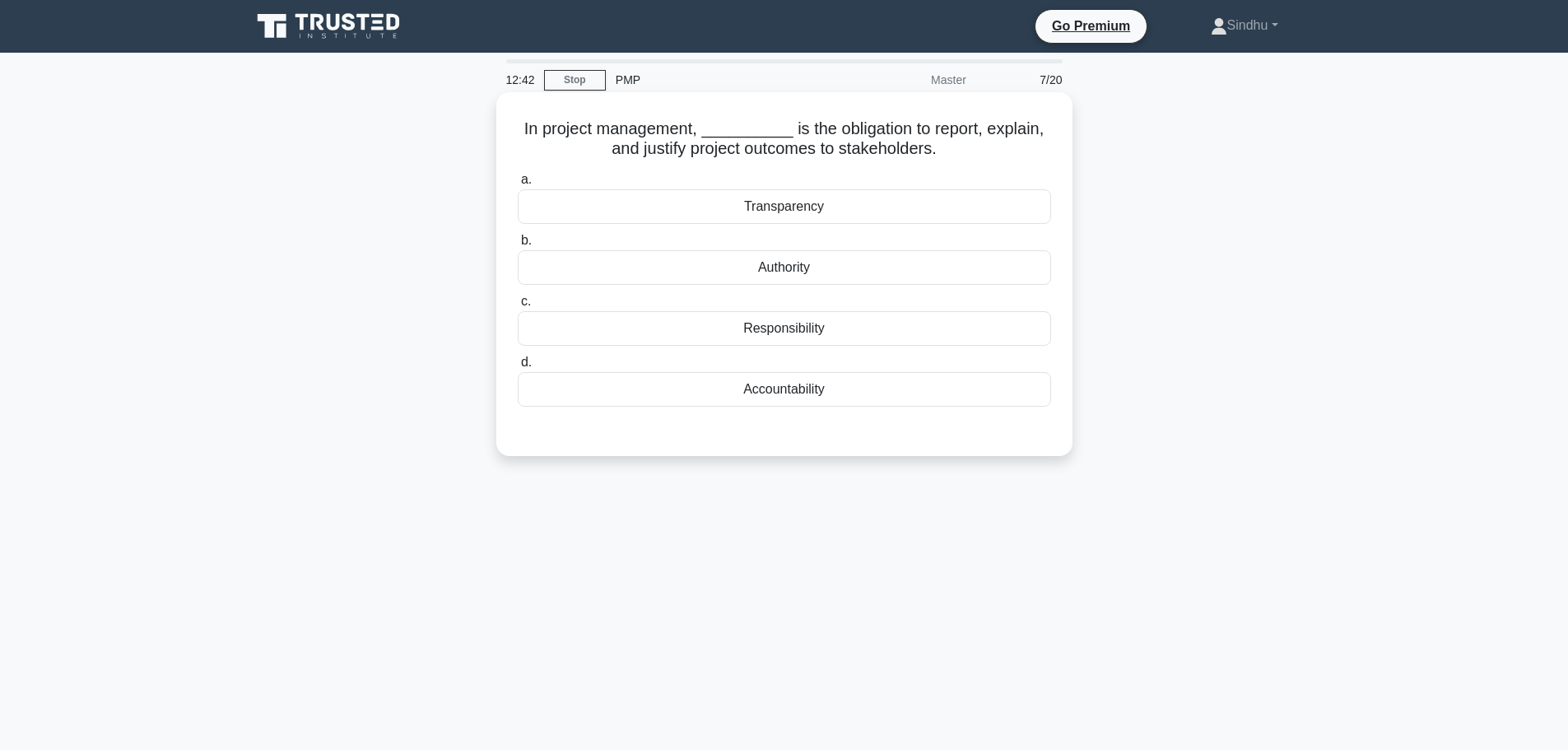
click at [788, 209] on div "Transparency" at bounding box center [784, 207] width 533 height 35
click at [517, 185] on input "a. Transparency" at bounding box center [517, 180] width 0 height 11
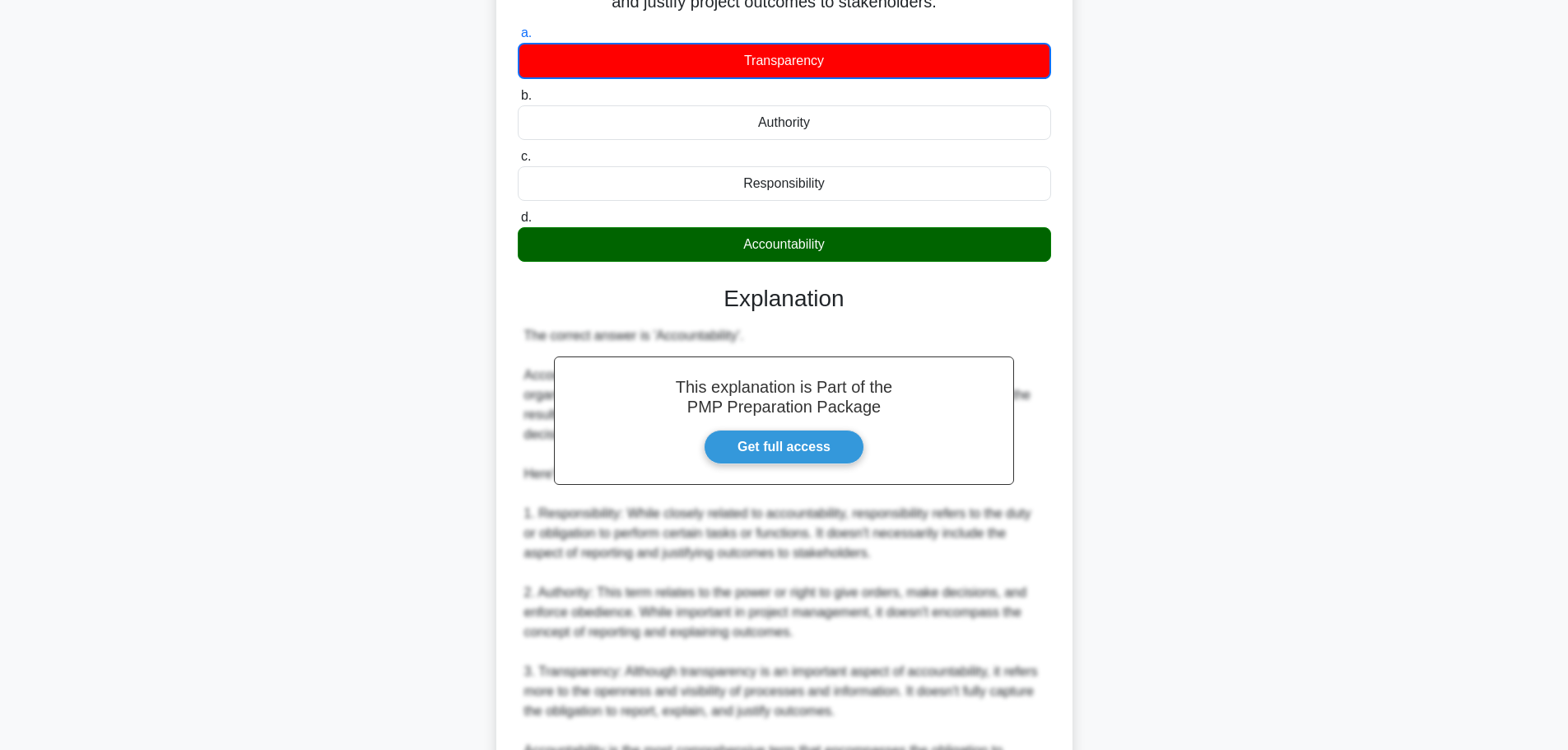
scroll to position [329, 0]
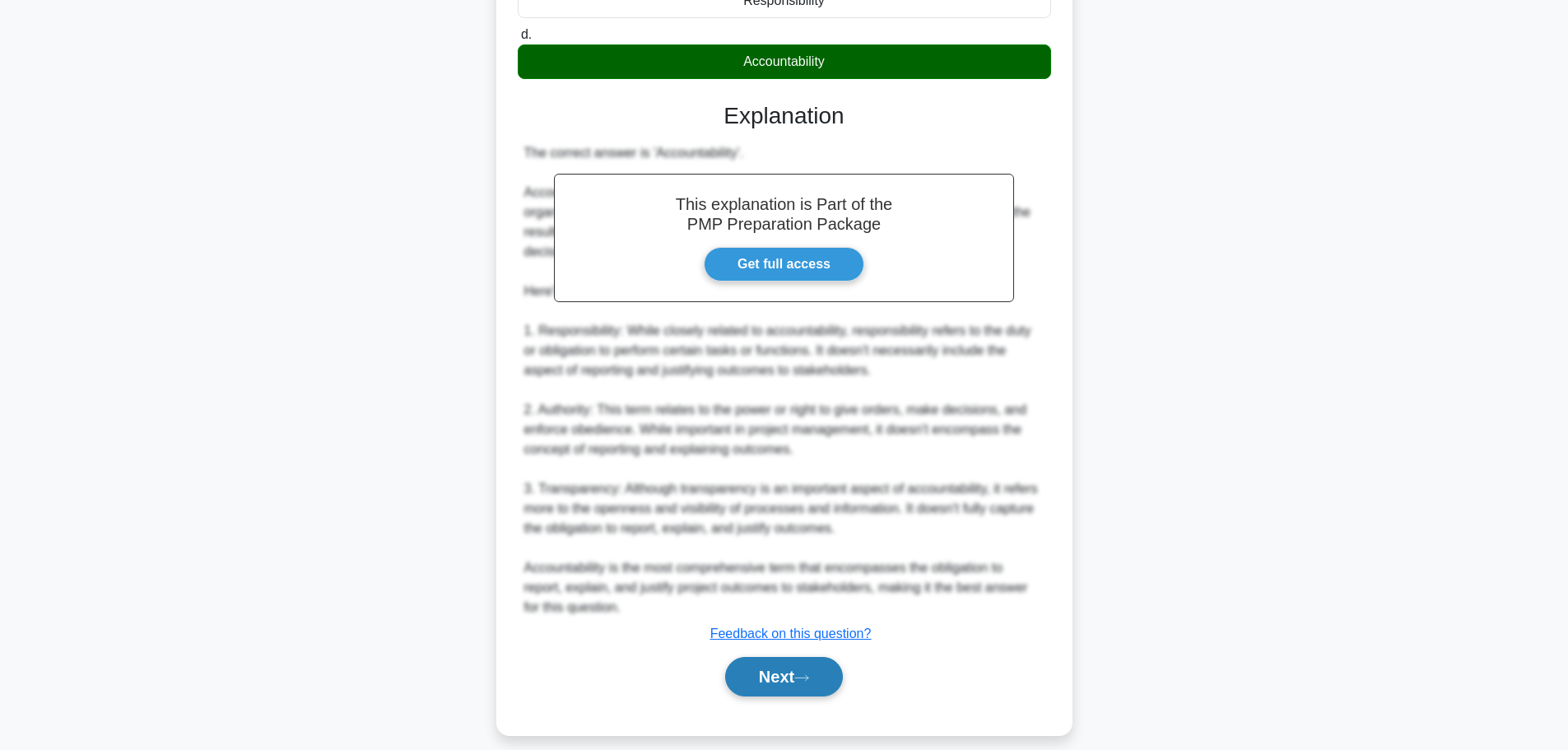
click at [772, 678] on button "Next" at bounding box center [784, 676] width 118 height 39
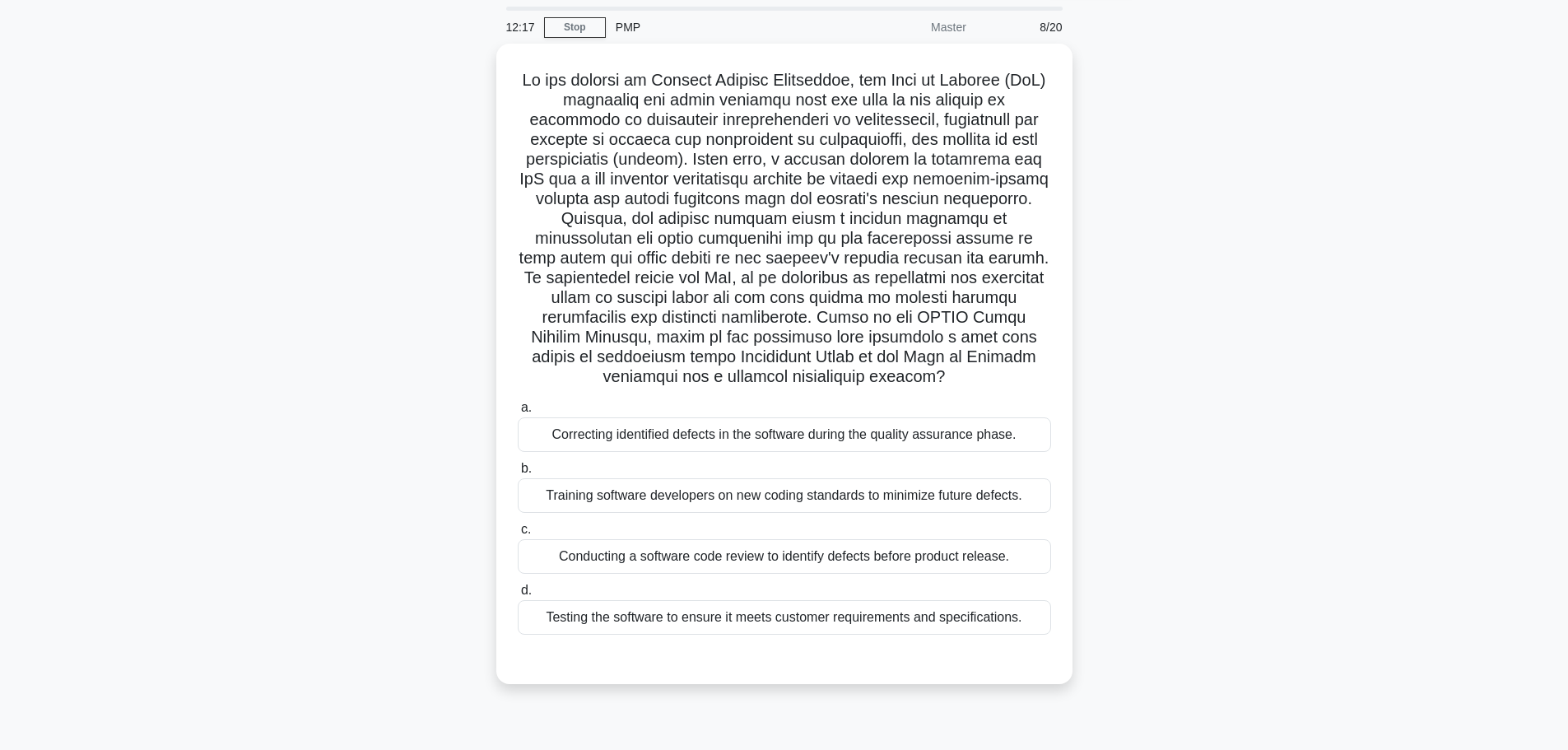
scroll to position [82, 0]
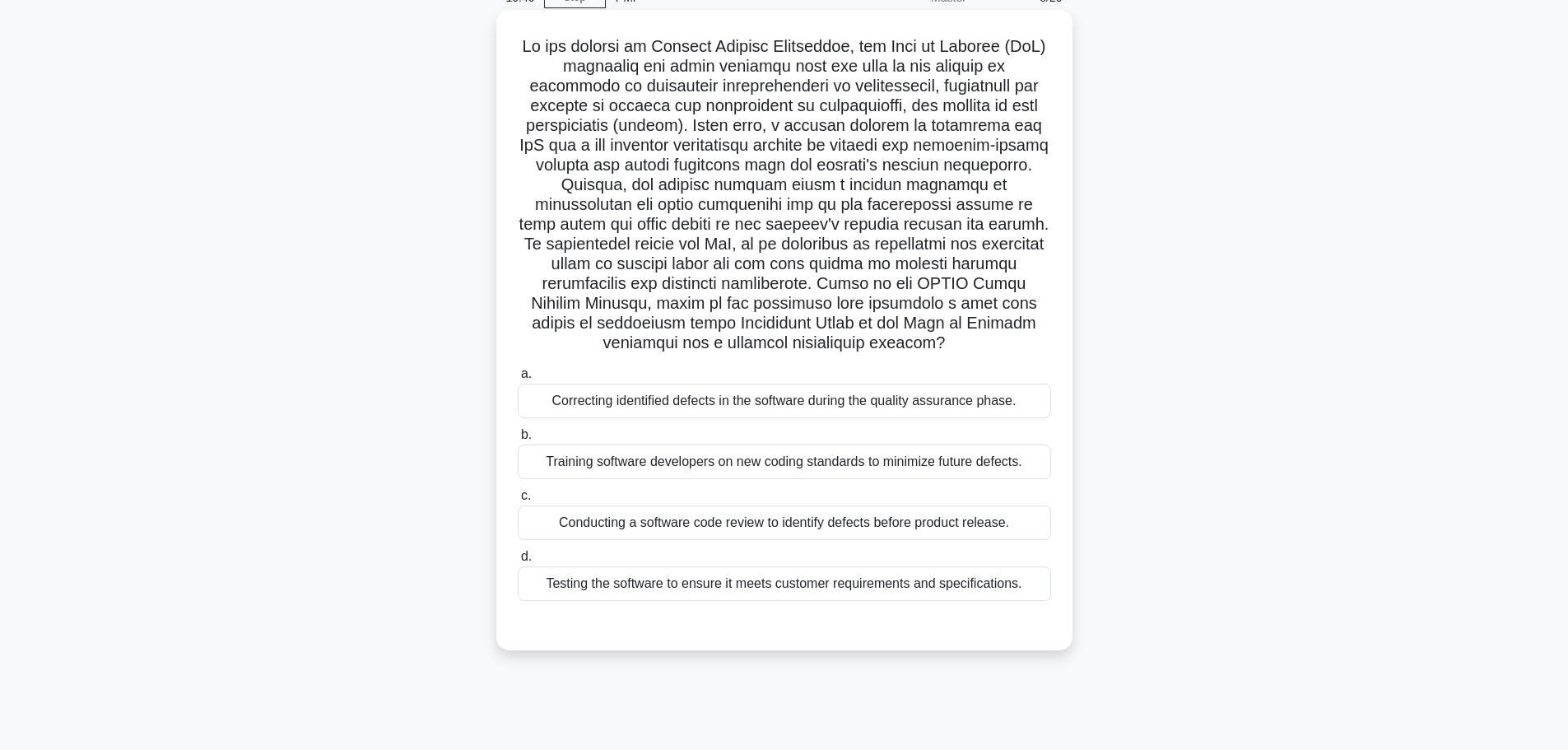
click at [760, 467] on div "Training software developers on new coding standards to minimize future defects." at bounding box center [784, 462] width 533 height 35
click at [517, 440] on input "b. Training software developers on new coding standards to minimize future defe…" at bounding box center [517, 435] width 0 height 11
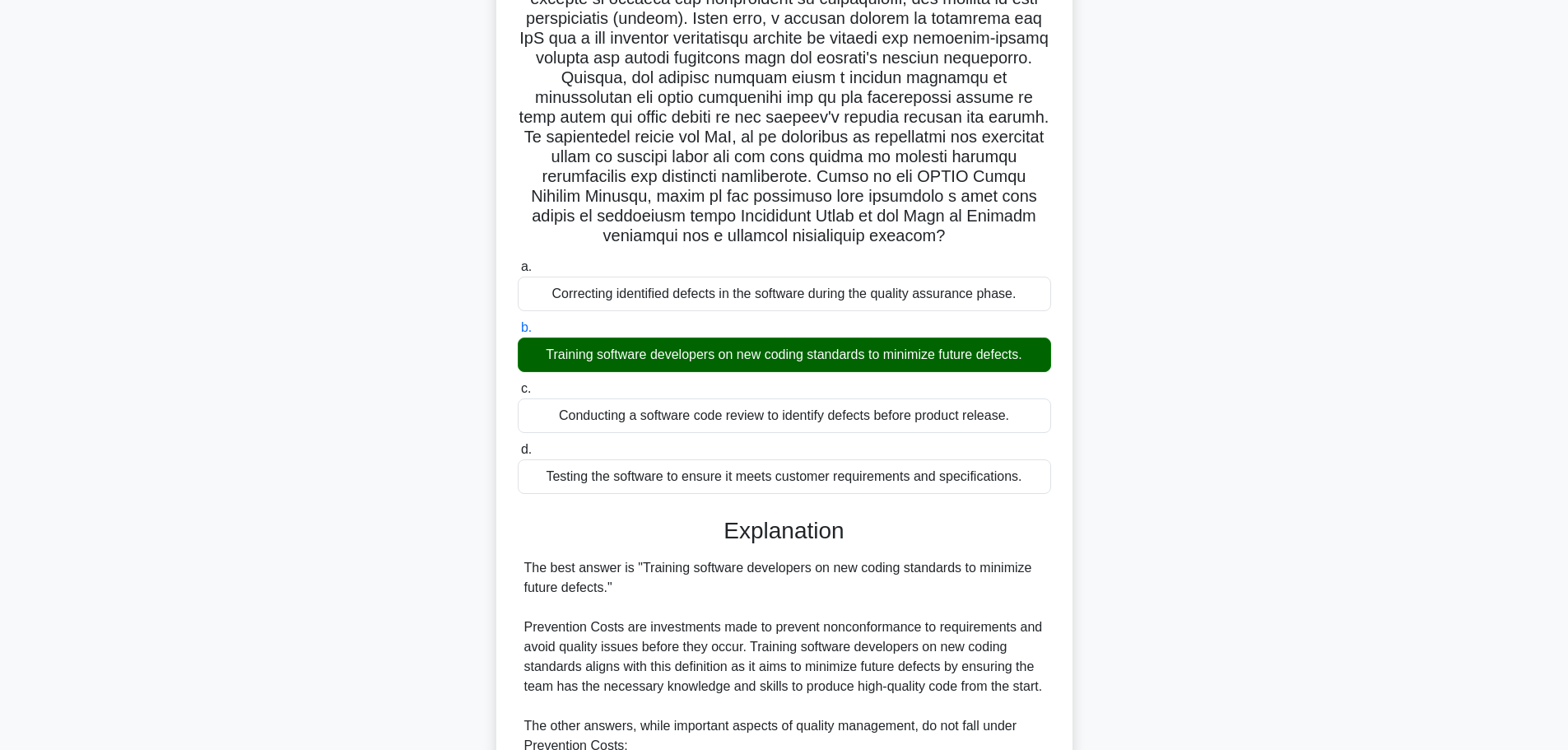
scroll to position [411, 0]
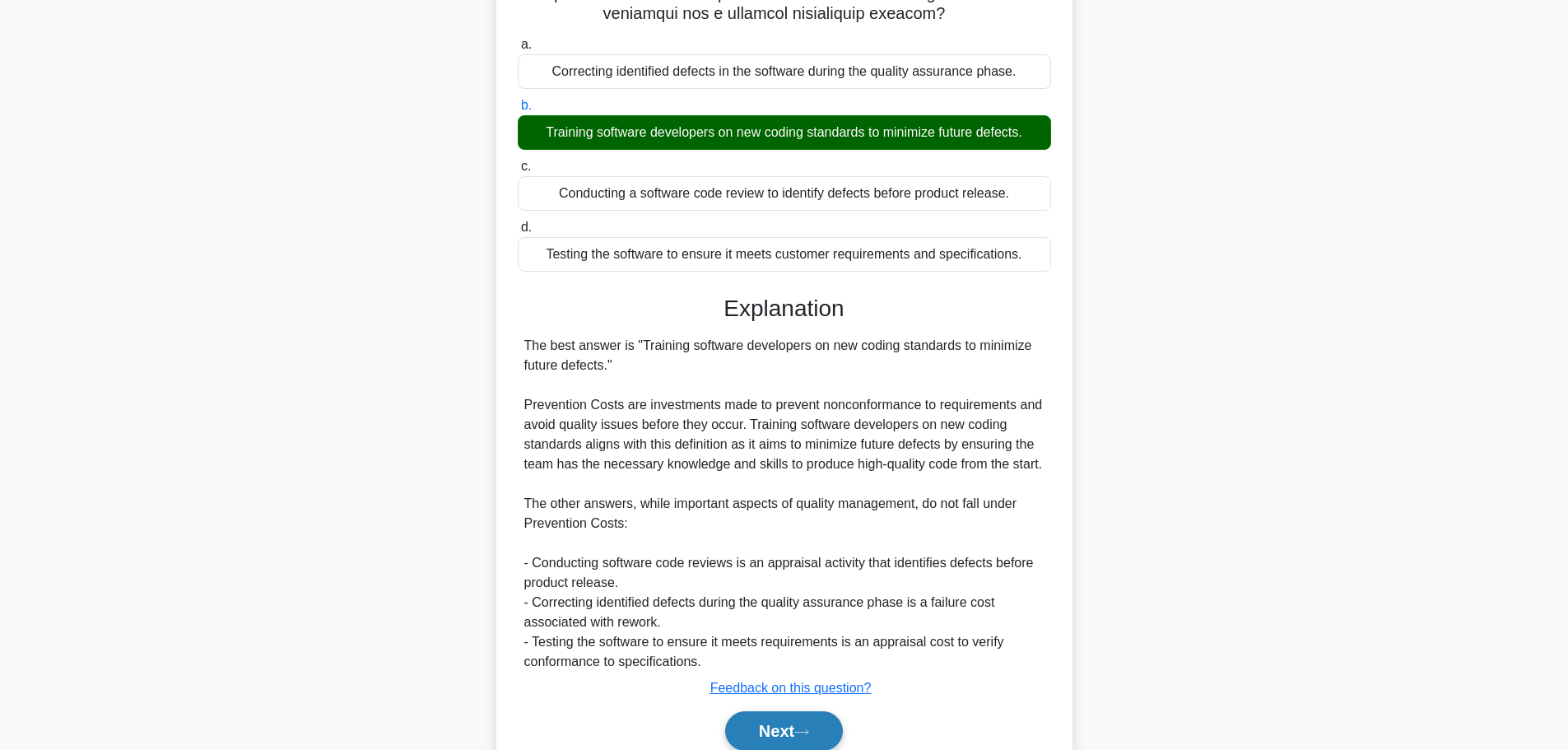
click at [757, 730] on button "Next" at bounding box center [784, 731] width 118 height 39
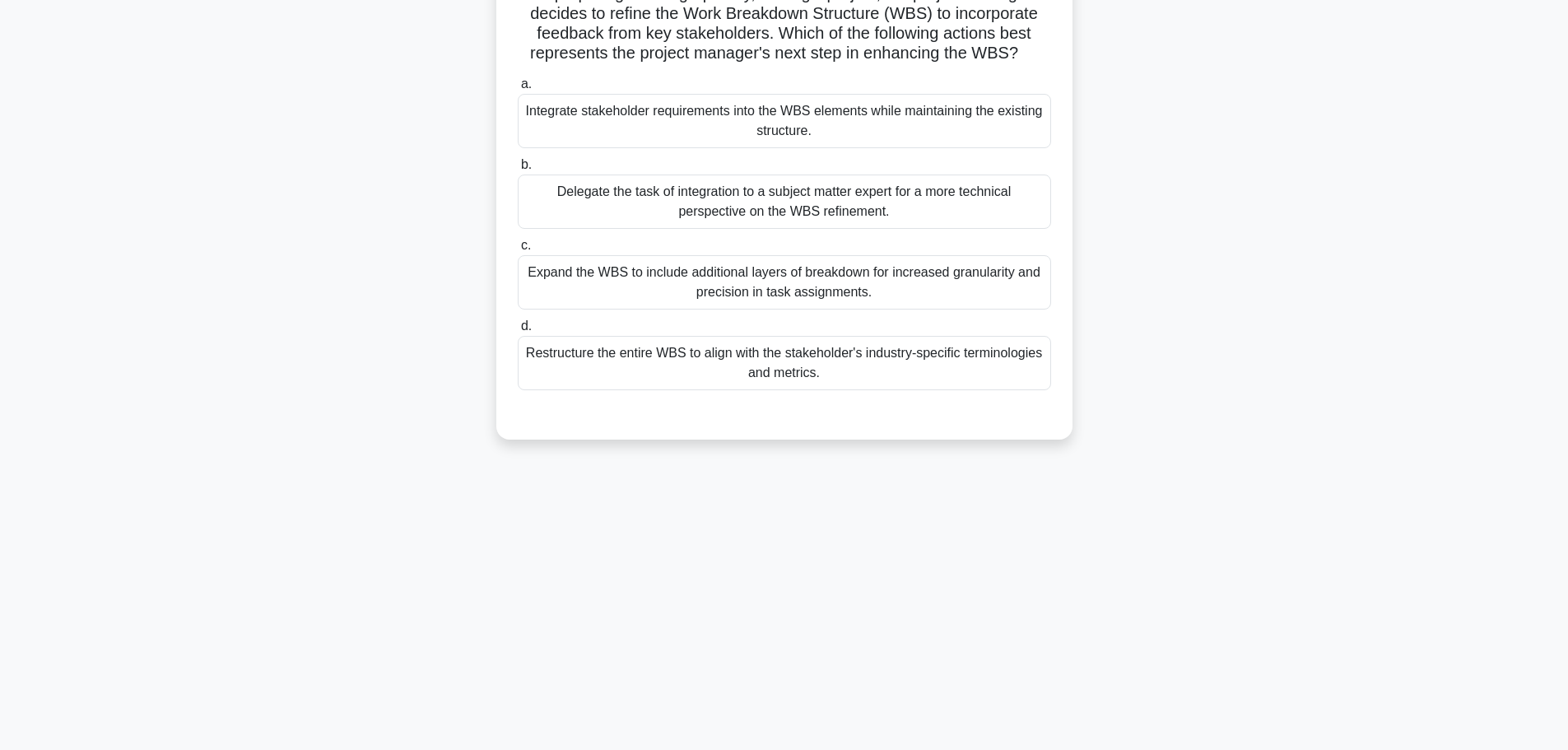
scroll to position [0, 0]
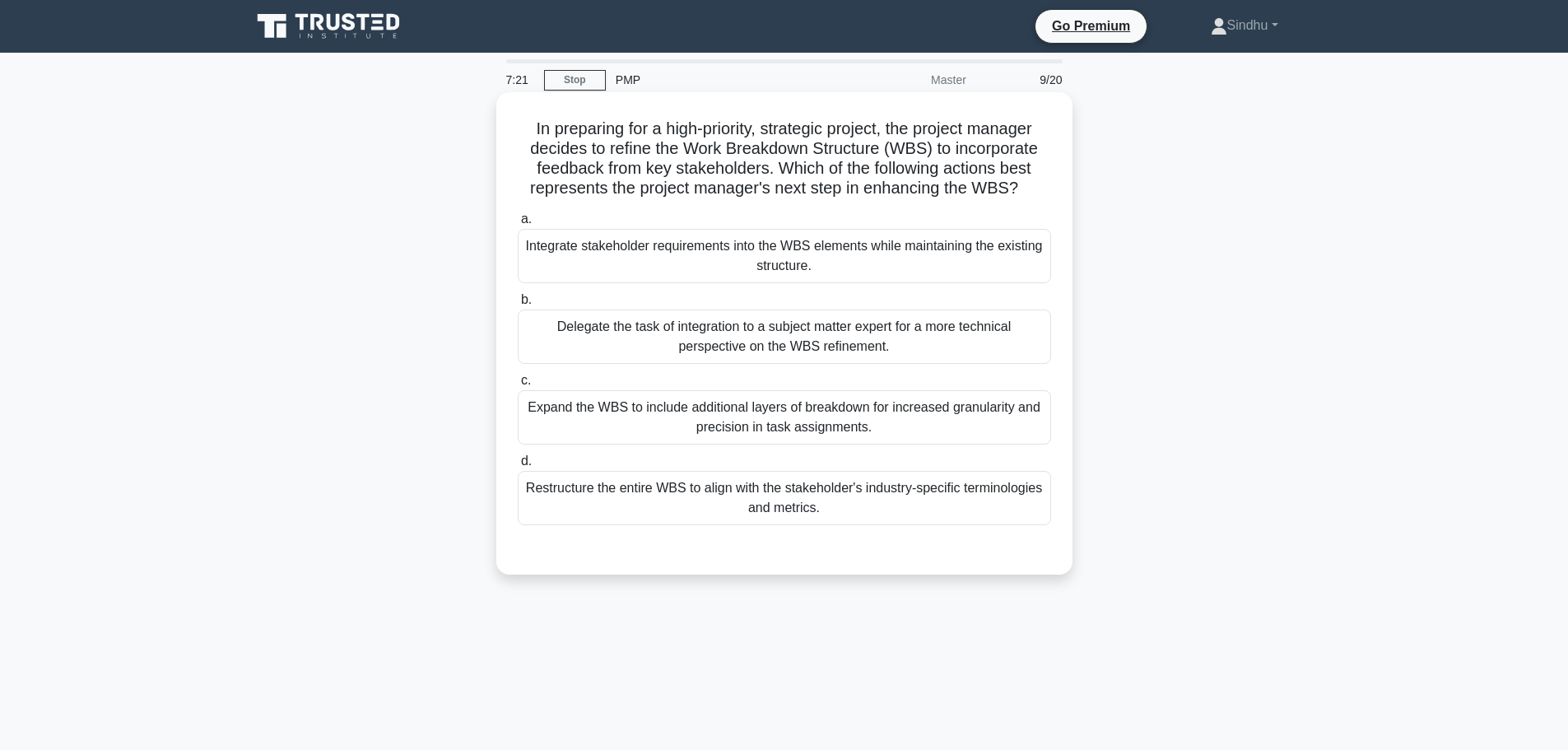
click at [785, 422] on div "Expand the WBS to include additional layers of breakdown for increased granular…" at bounding box center [784, 417] width 533 height 54
click at [517, 386] on input "c. Expand the WBS to include additional layers of breakdown for increased granu…" at bounding box center [517, 381] width 0 height 11
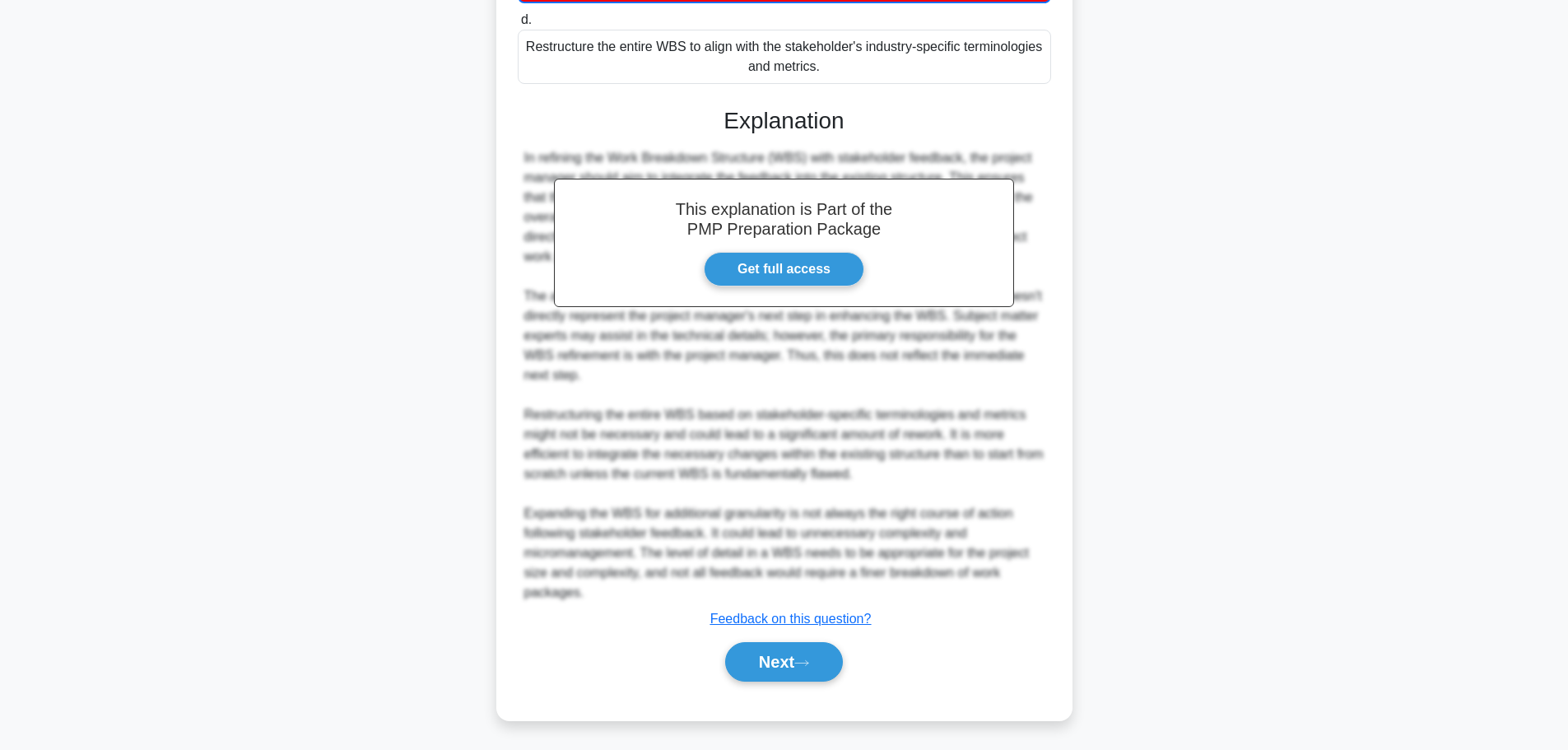
scroll to position [445, 0]
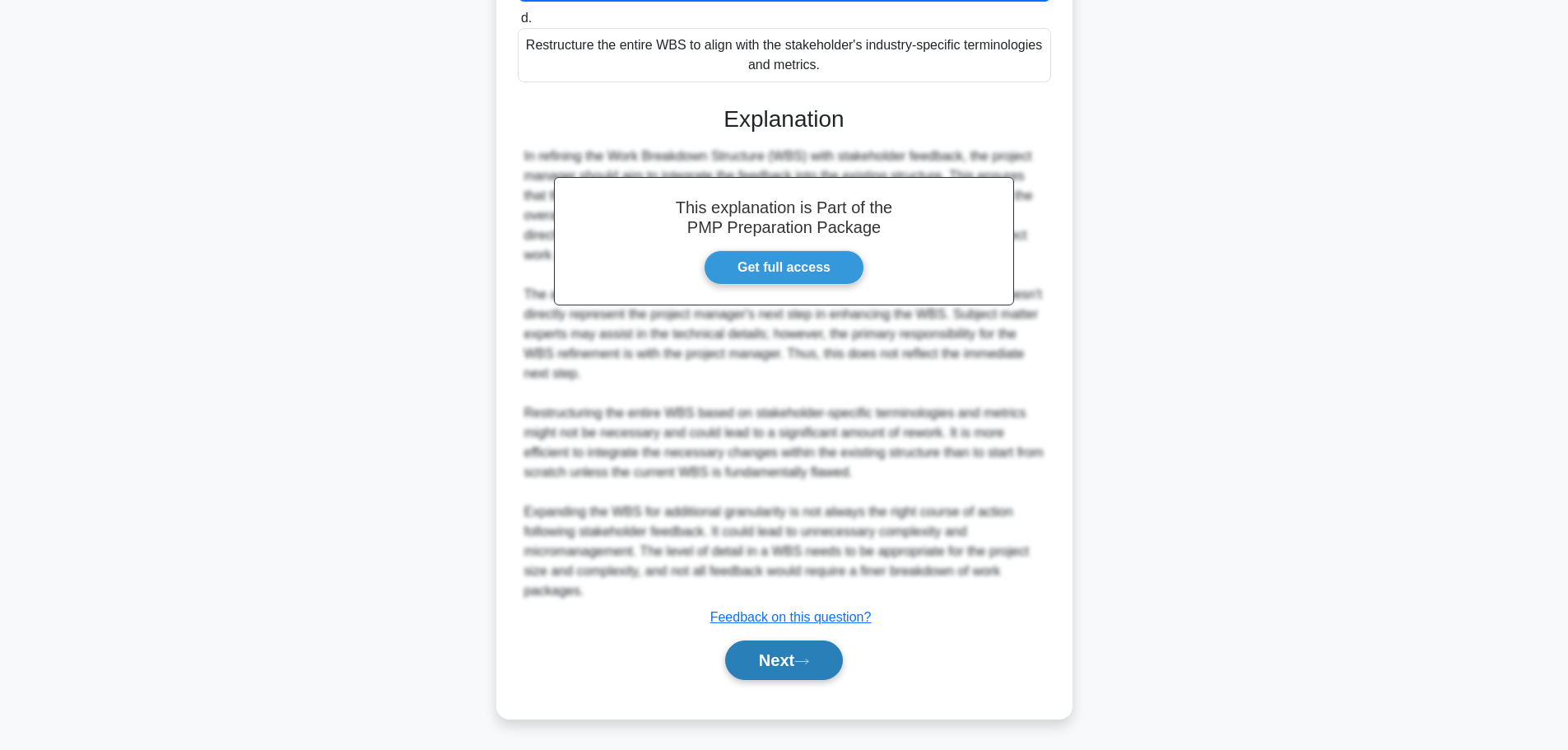
click at [768, 667] on button "Next" at bounding box center [784, 659] width 118 height 39
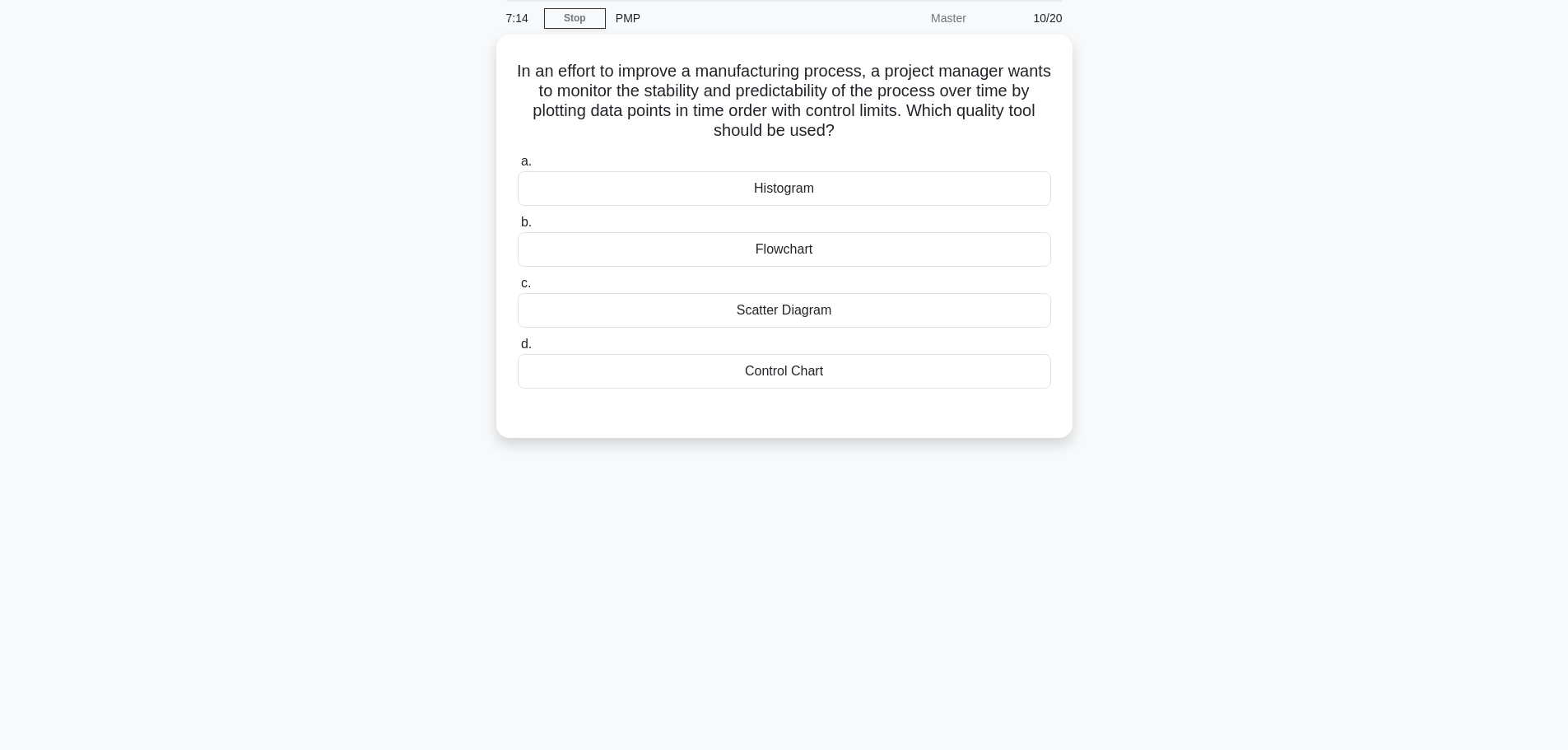
scroll to position [0, 0]
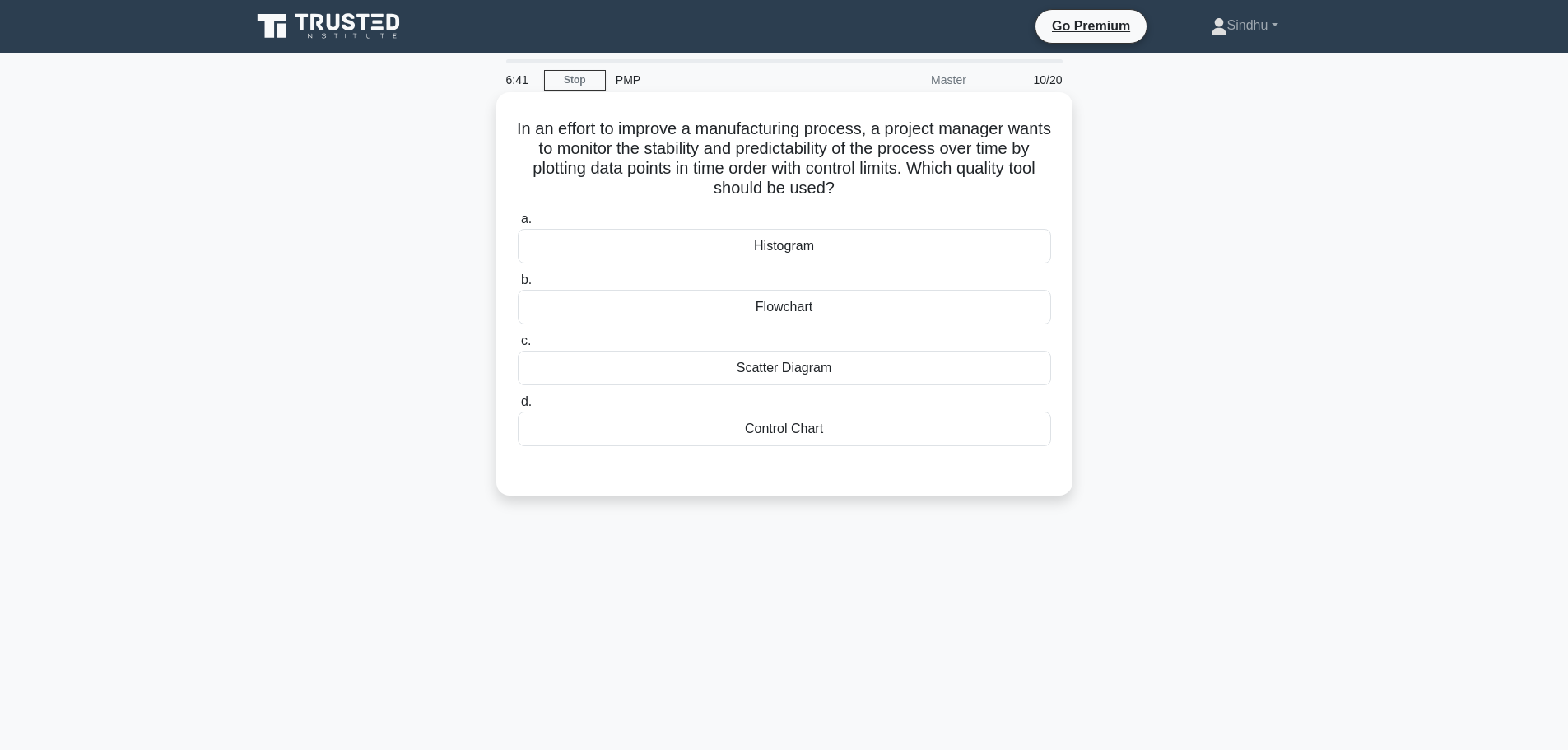
click at [772, 429] on div "Control Chart" at bounding box center [784, 429] width 533 height 35
click at [517, 408] on input "d. Control Chart" at bounding box center [517, 402] width 0 height 11
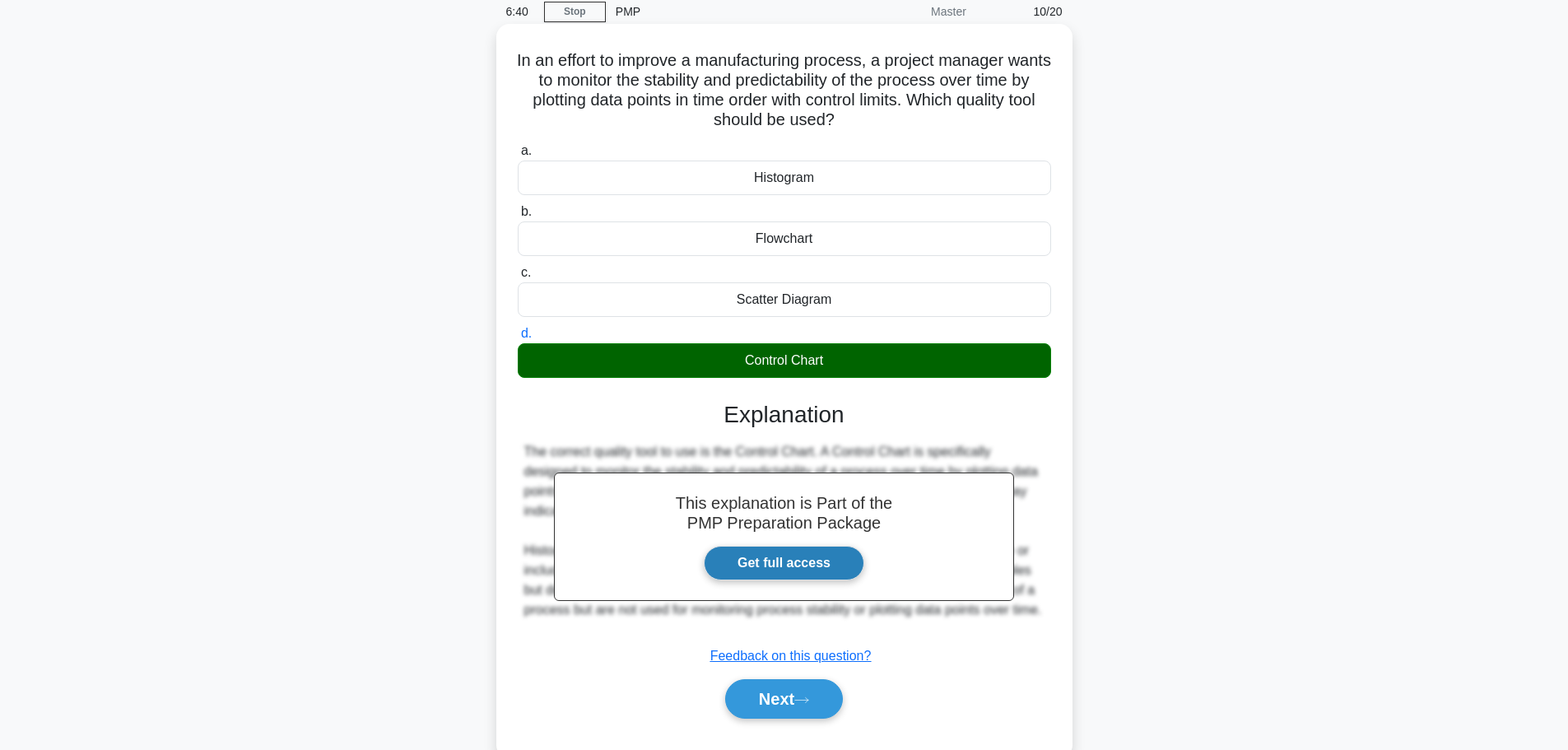
scroll to position [139, 0]
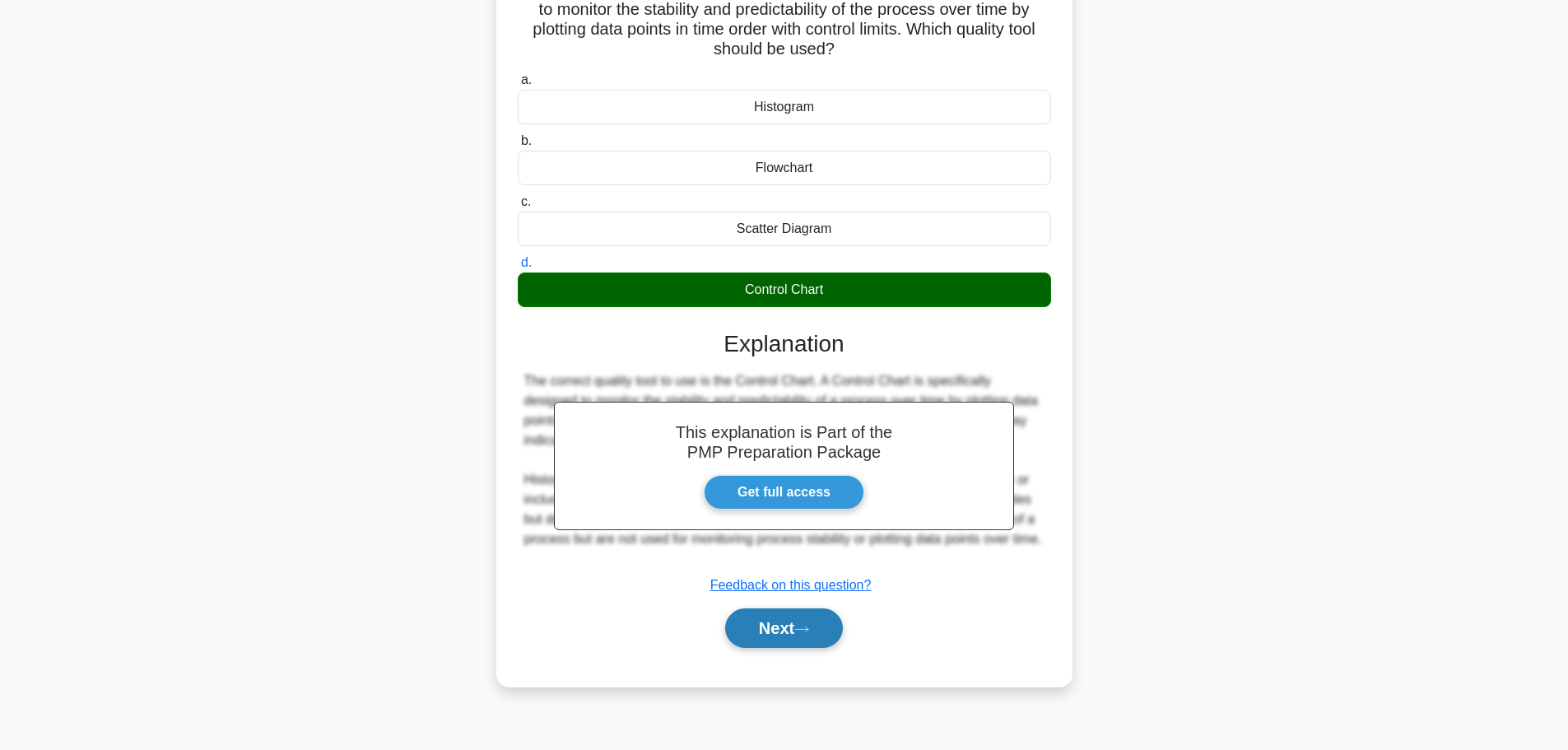
click at [741, 637] on button "Next" at bounding box center [784, 627] width 118 height 39
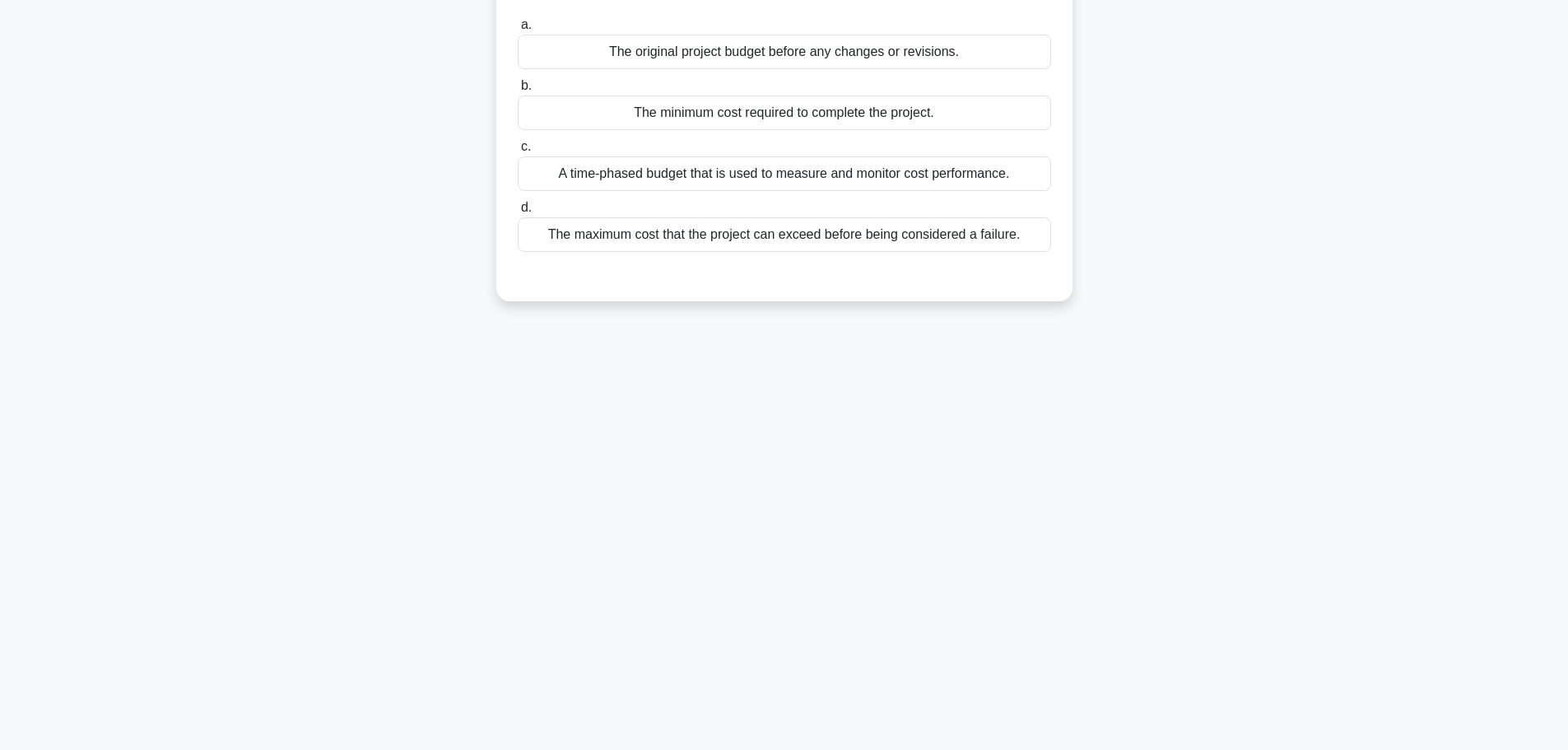
scroll to position [0, 0]
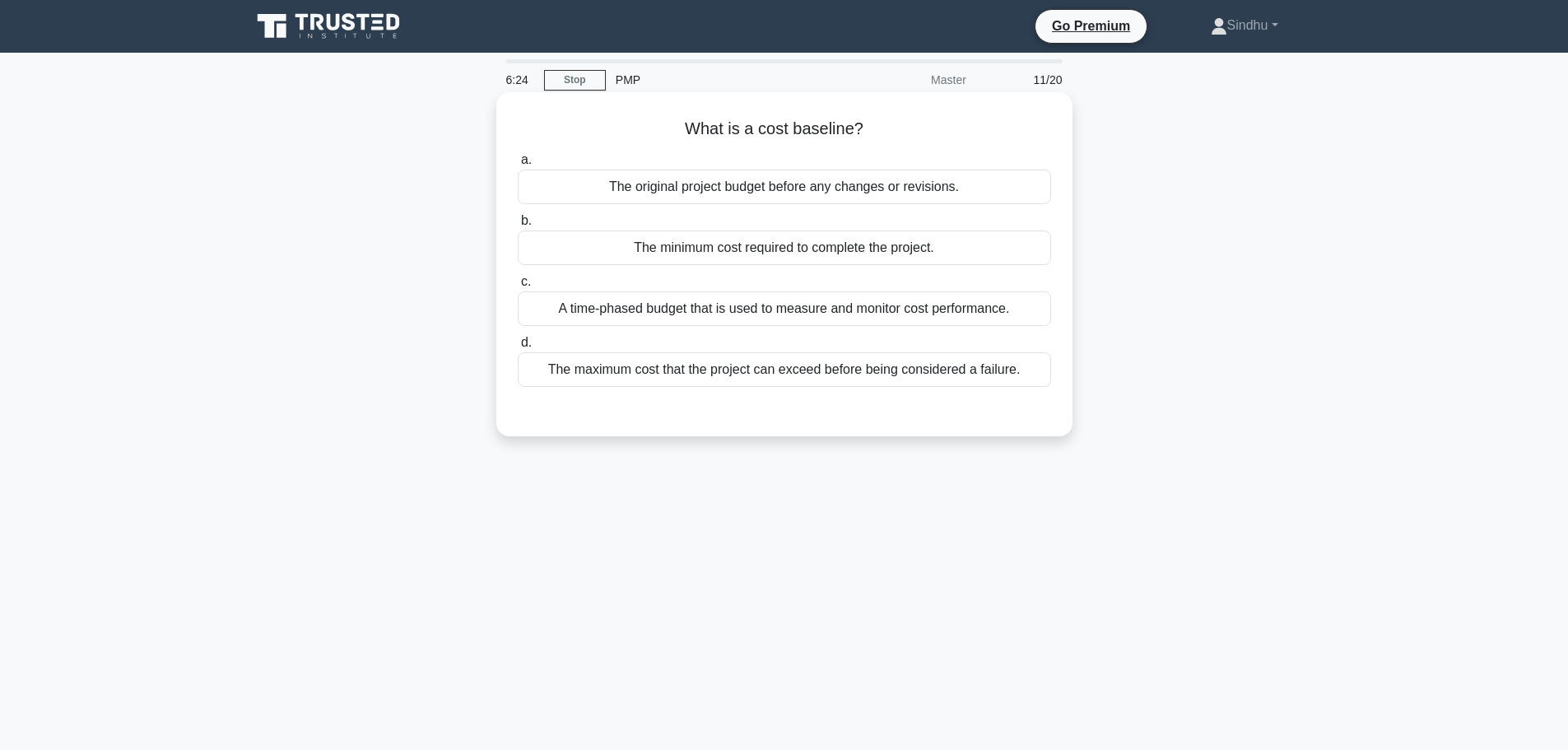
click at [835, 250] on div "The minimum cost required to complete the project." at bounding box center [784, 248] width 533 height 35
click at [517, 226] on input "b. The minimum cost required to complete the project." at bounding box center [517, 221] width 0 height 11
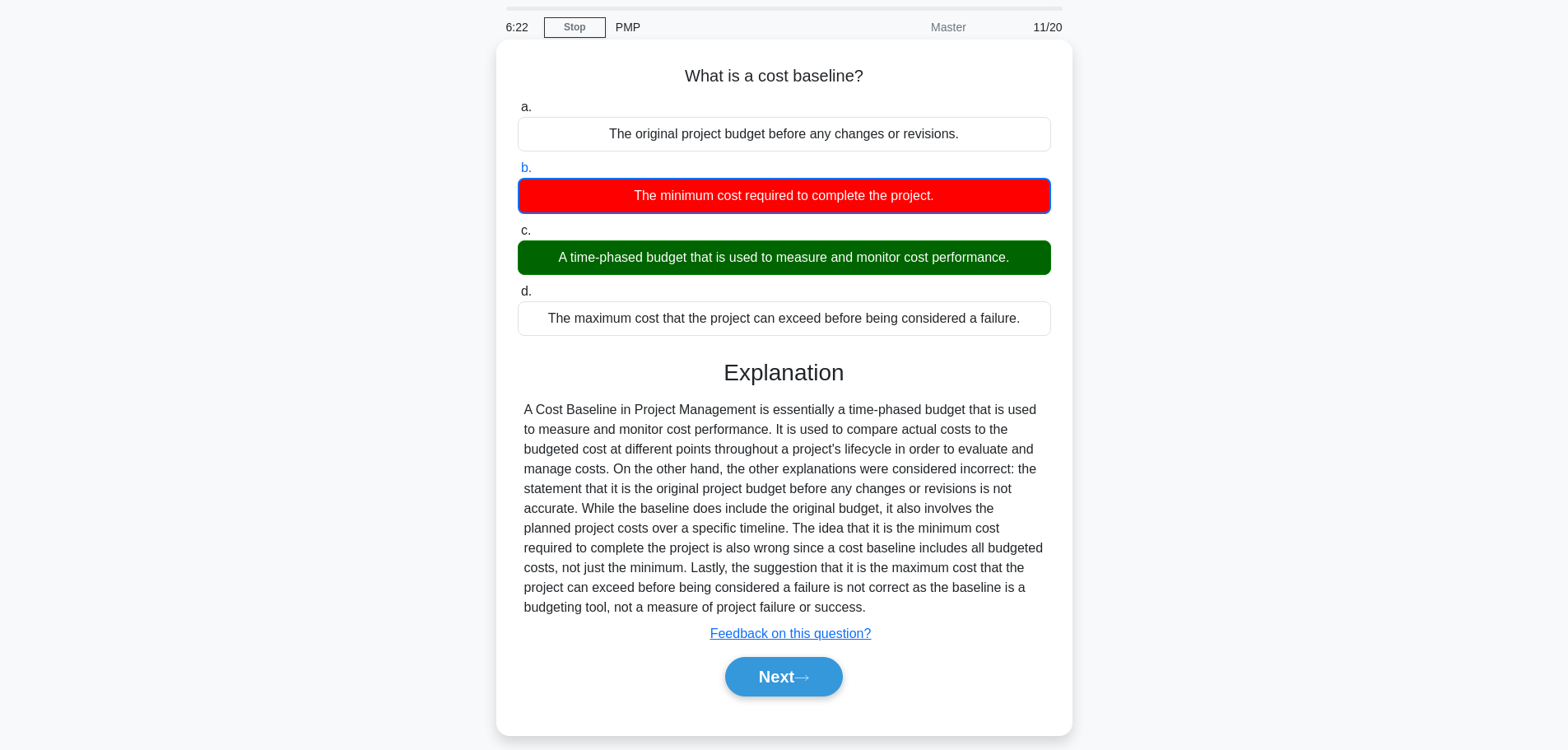
scroll to position [82, 0]
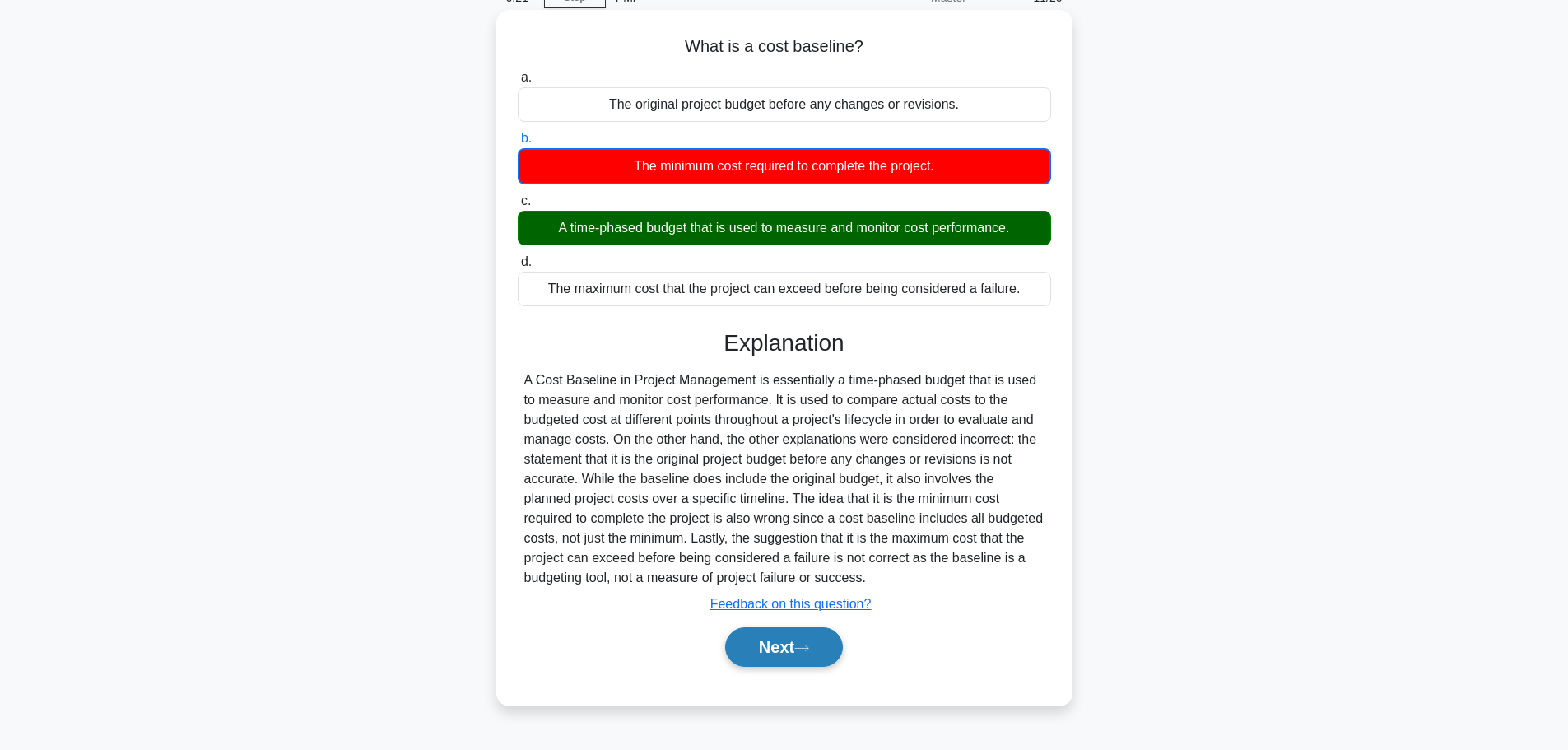
click at [760, 652] on button "Next" at bounding box center [784, 647] width 118 height 39
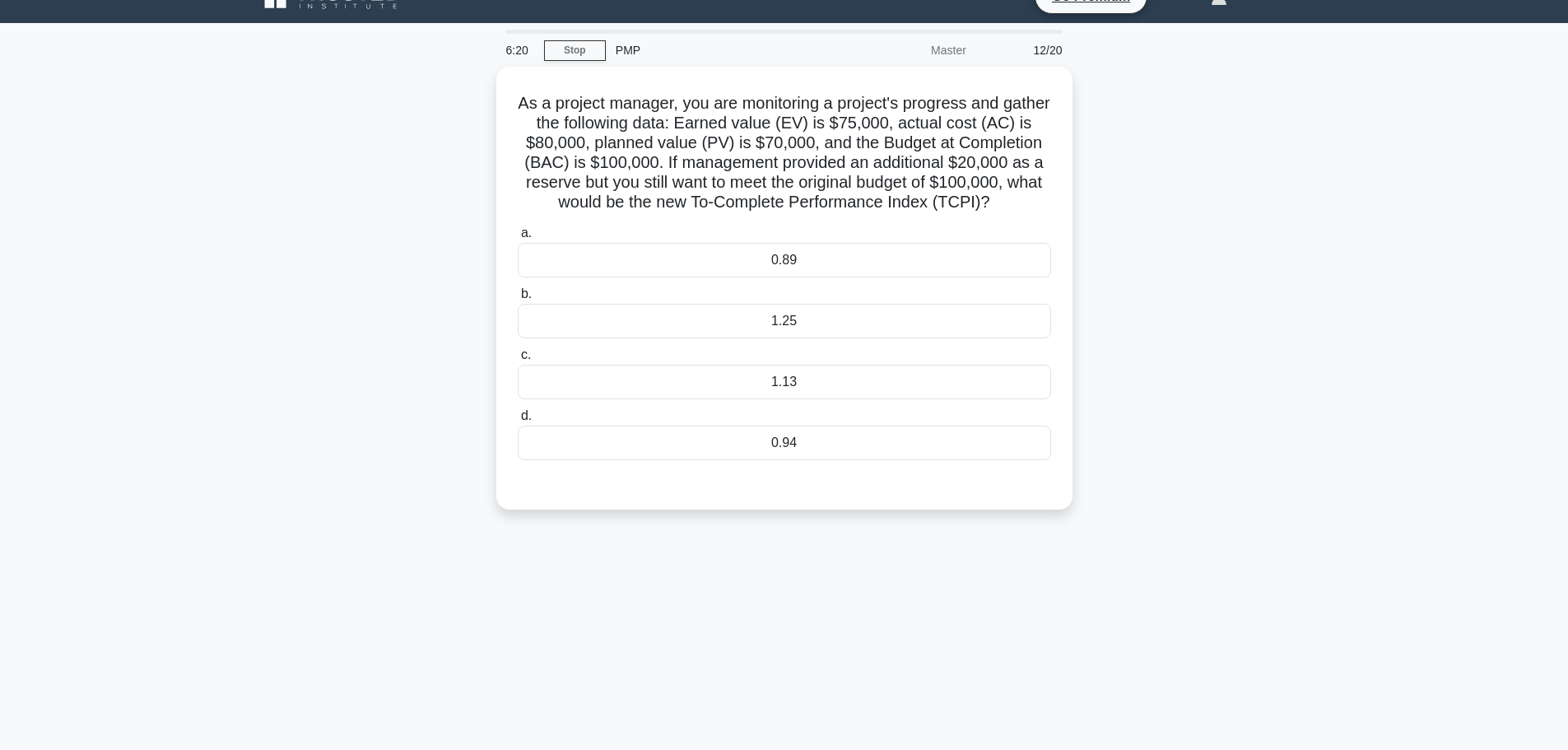
scroll to position [0, 0]
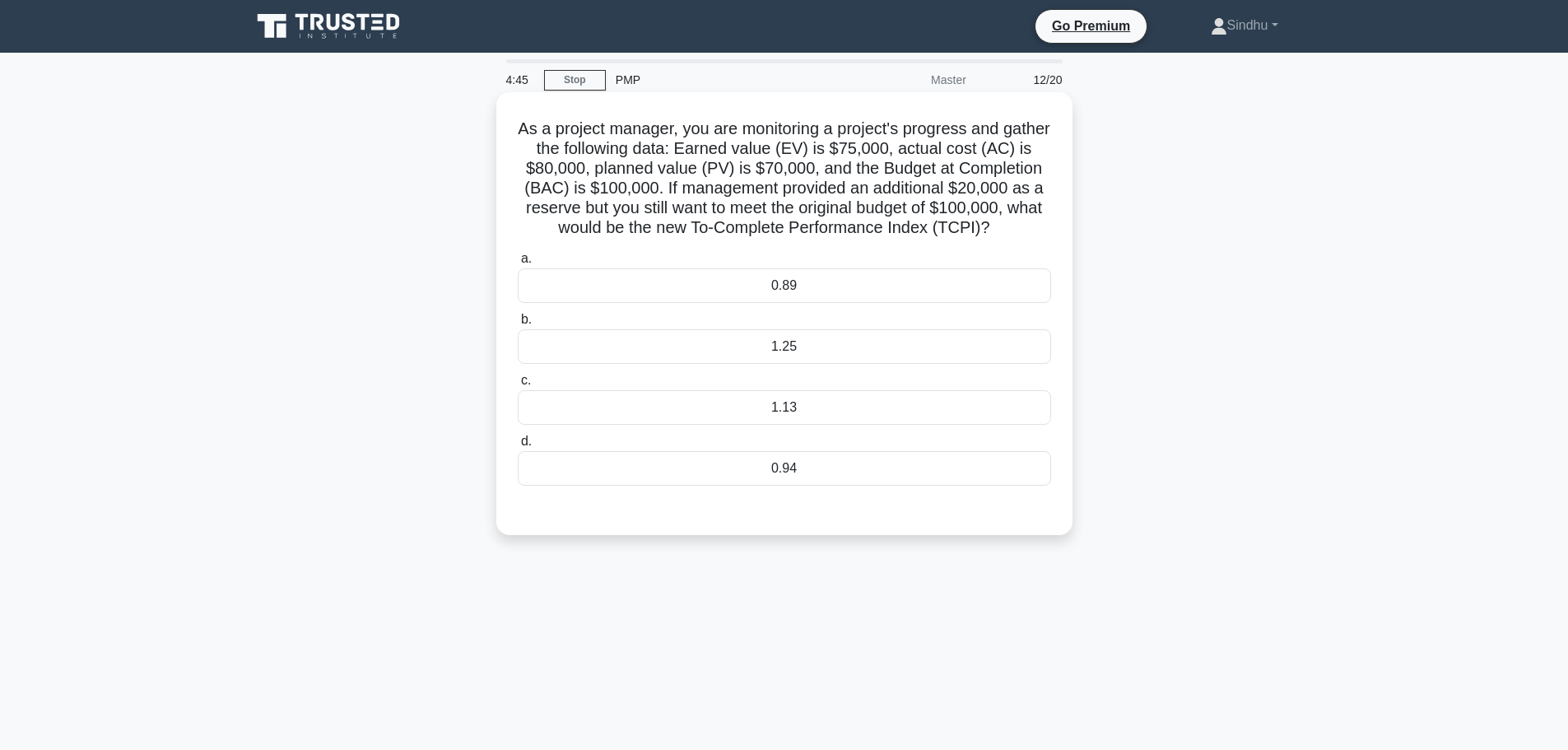
click at [811, 303] on div "0.89" at bounding box center [784, 286] width 533 height 35
click at [517, 264] on input "a. 0.89" at bounding box center [517, 259] width 0 height 11
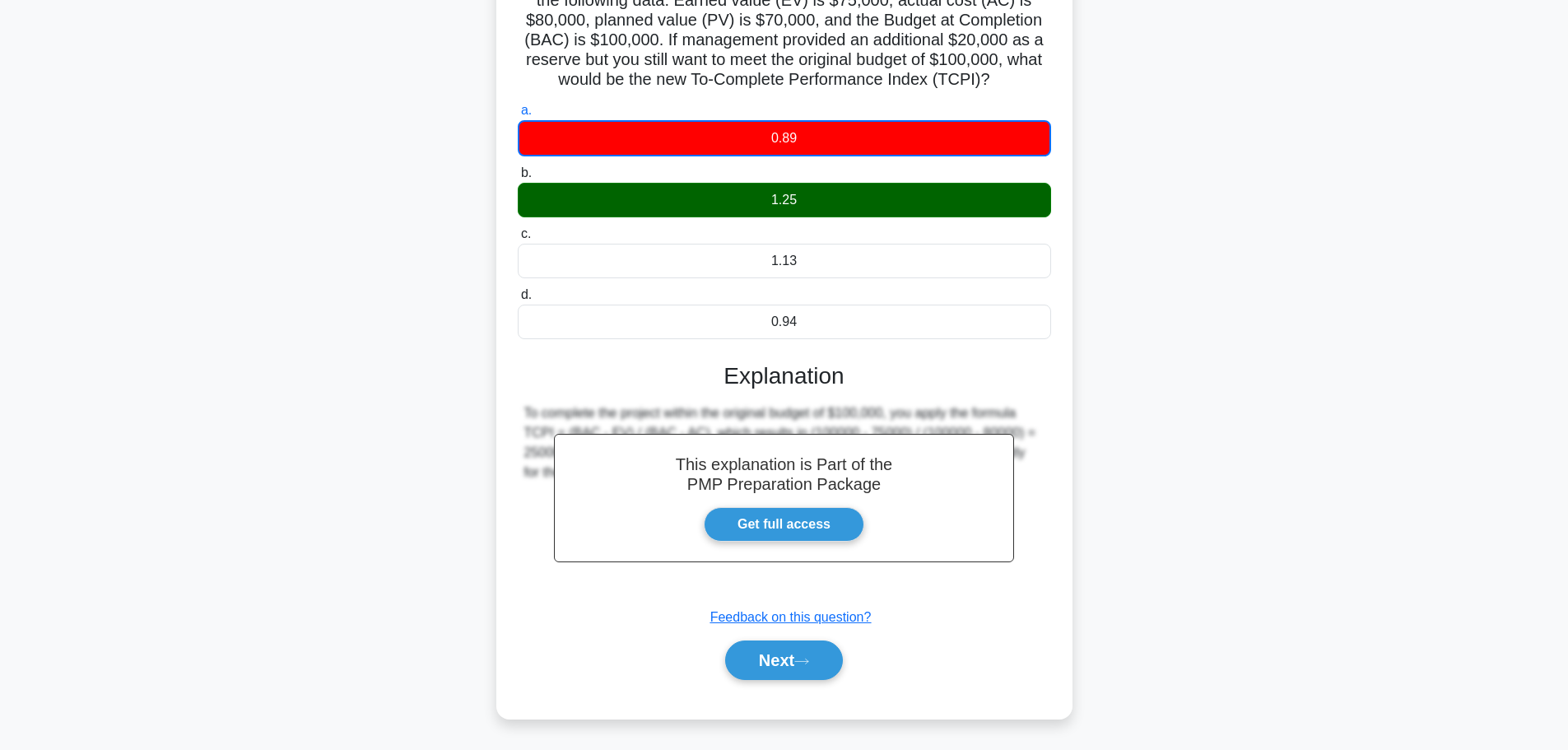
scroll to position [168, 0]
click at [757, 653] on button "Next" at bounding box center [784, 659] width 118 height 39
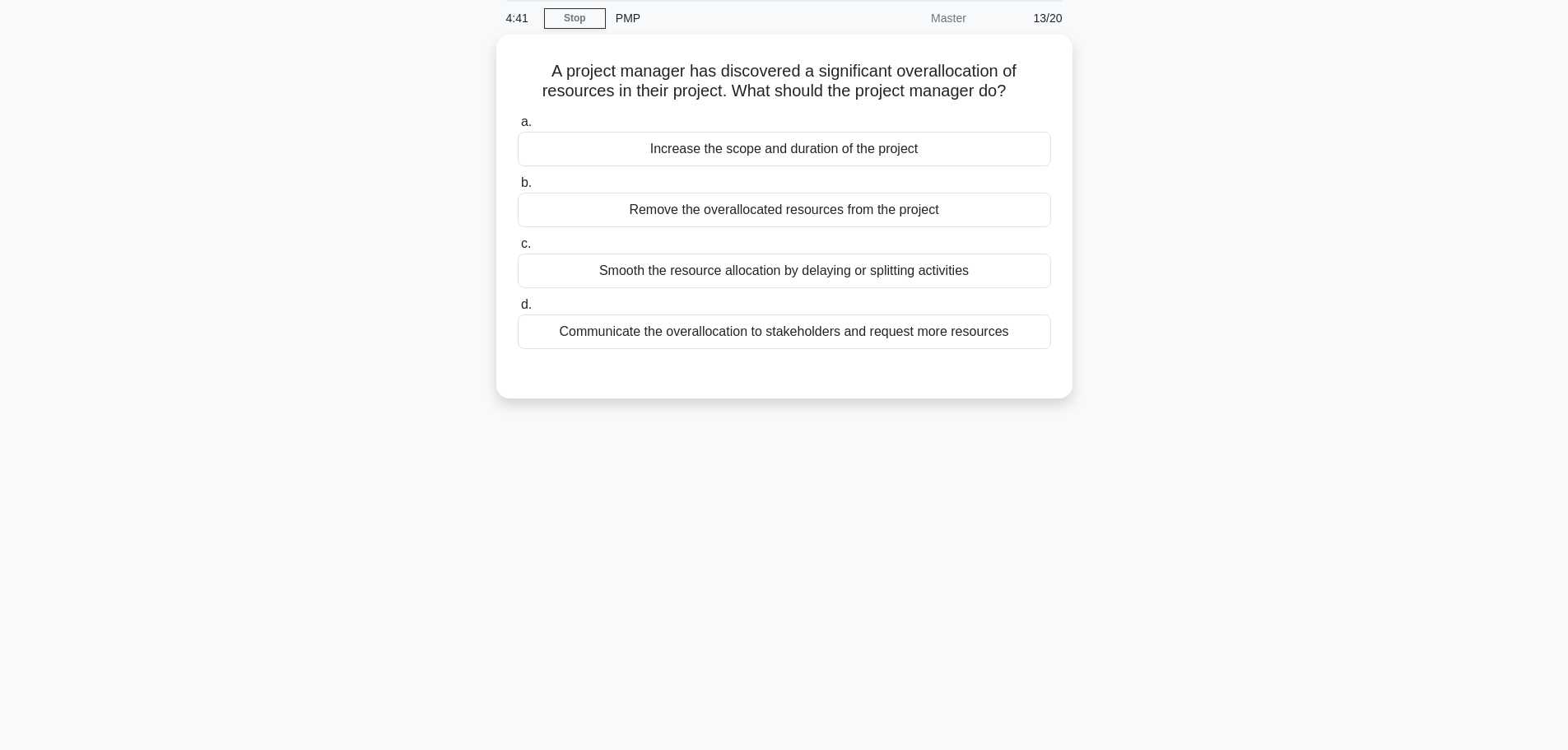
scroll to position [0, 0]
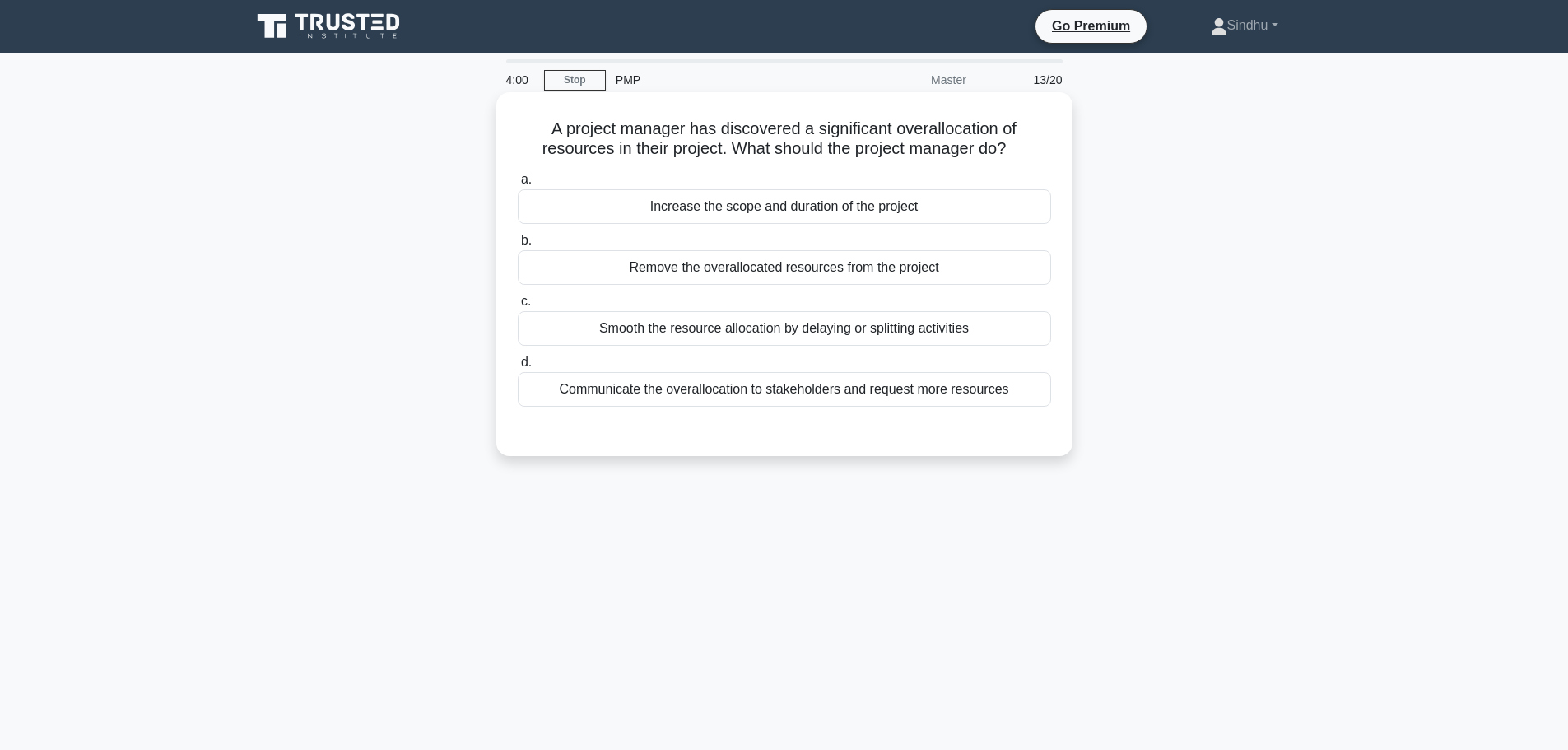
click at [811, 268] on div "Remove the overallocated resources from the project" at bounding box center [784, 267] width 533 height 35
click at [517, 246] on input "b. Remove the overallocated resources from the project" at bounding box center [517, 241] width 0 height 11
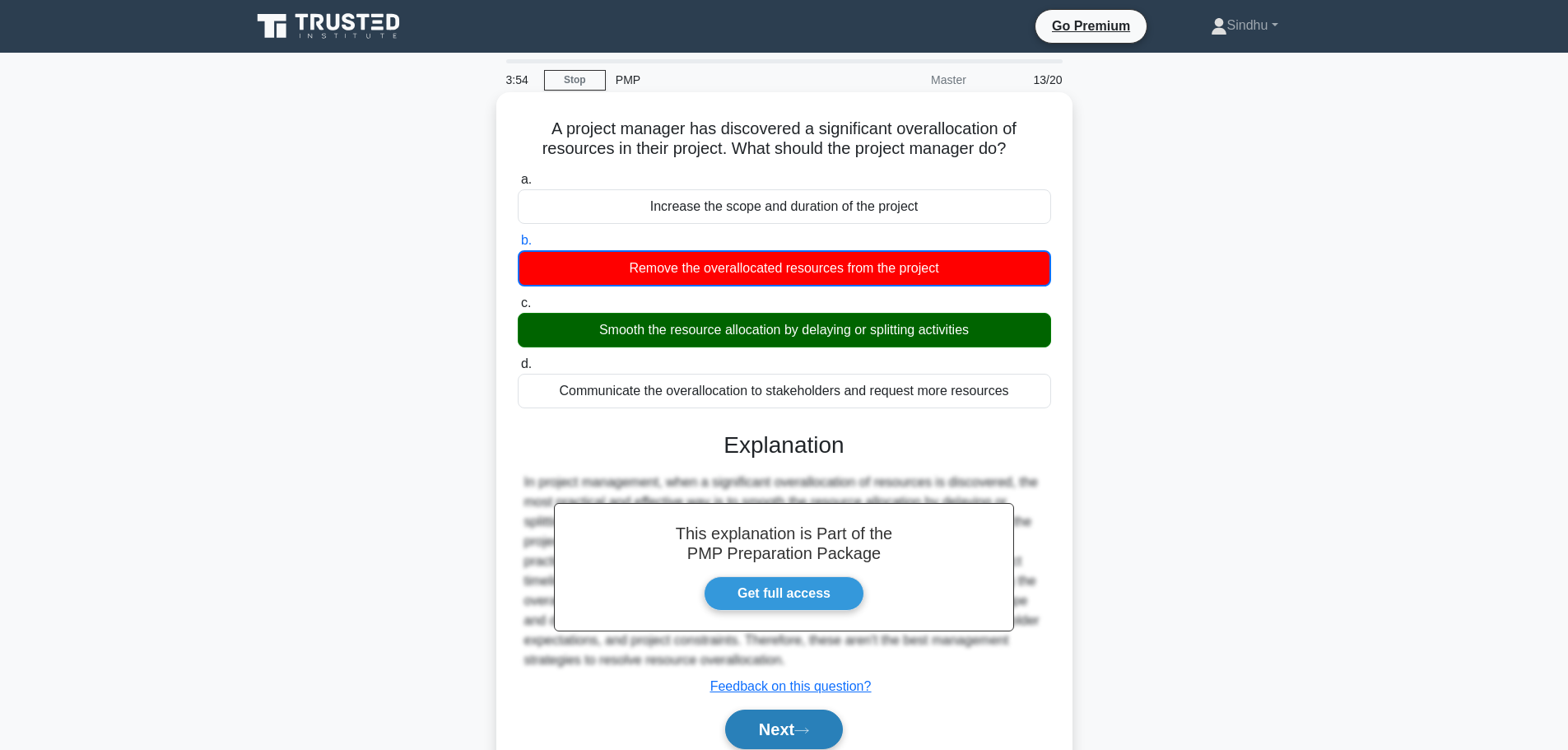
click at [774, 733] on button "Next" at bounding box center [784, 729] width 118 height 39
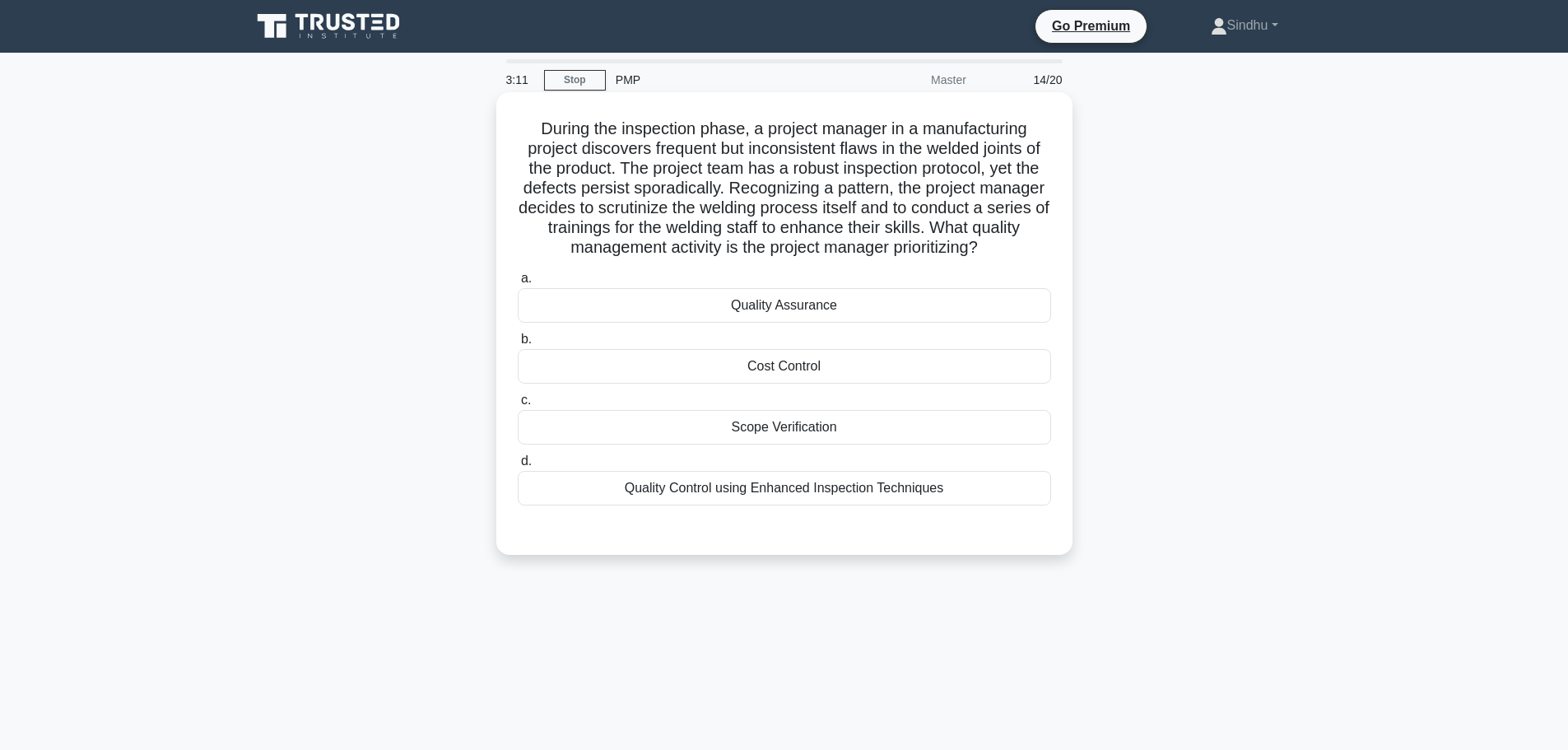
click at [831, 495] on div "Quality Control using Enhanced Inspection Techniques" at bounding box center [784, 488] width 533 height 35
click at [517, 467] on input "d. Quality Control using Enhanced Inspection Techniques" at bounding box center [517, 462] width 0 height 11
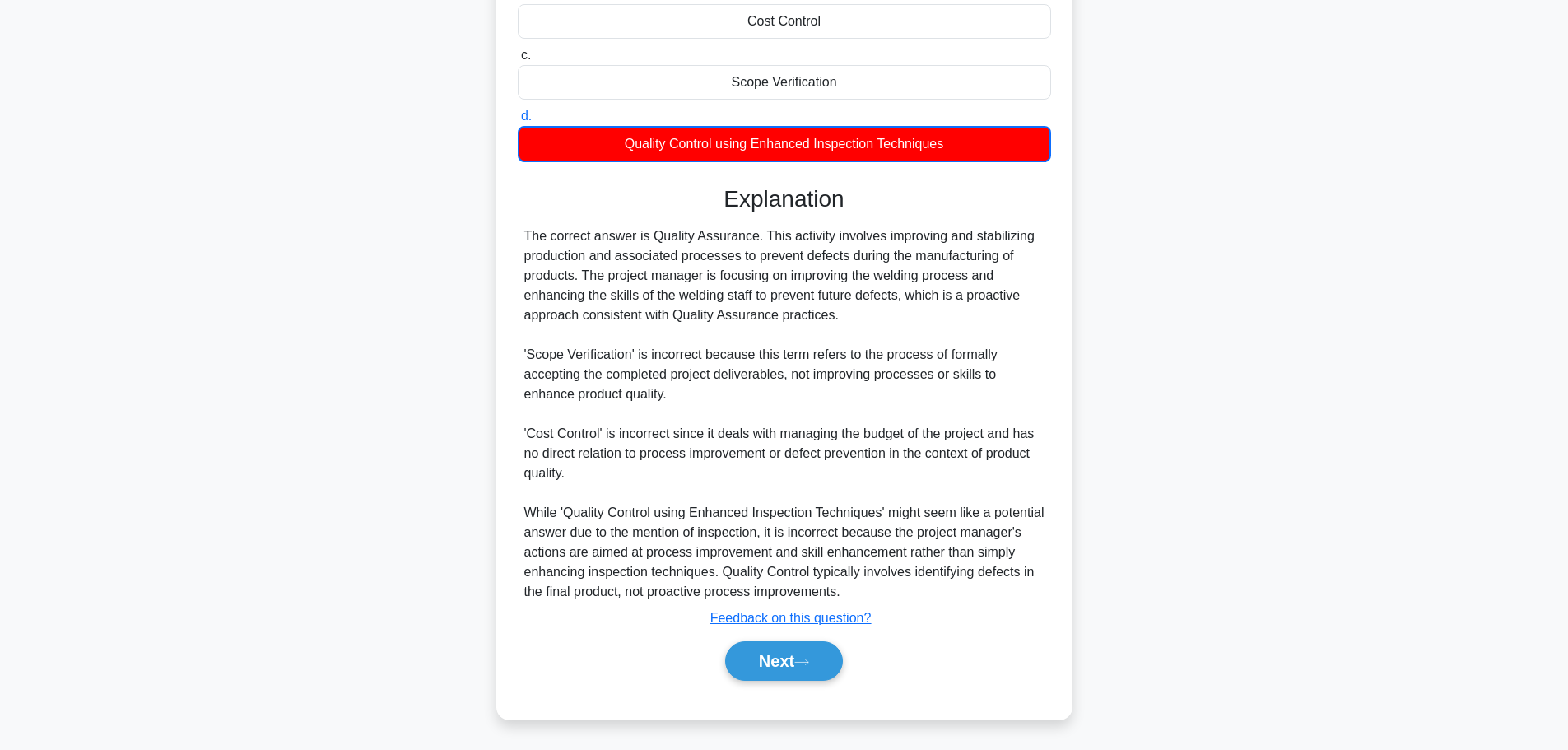
scroll to position [346, 0]
click at [784, 655] on button "Next" at bounding box center [784, 659] width 118 height 39
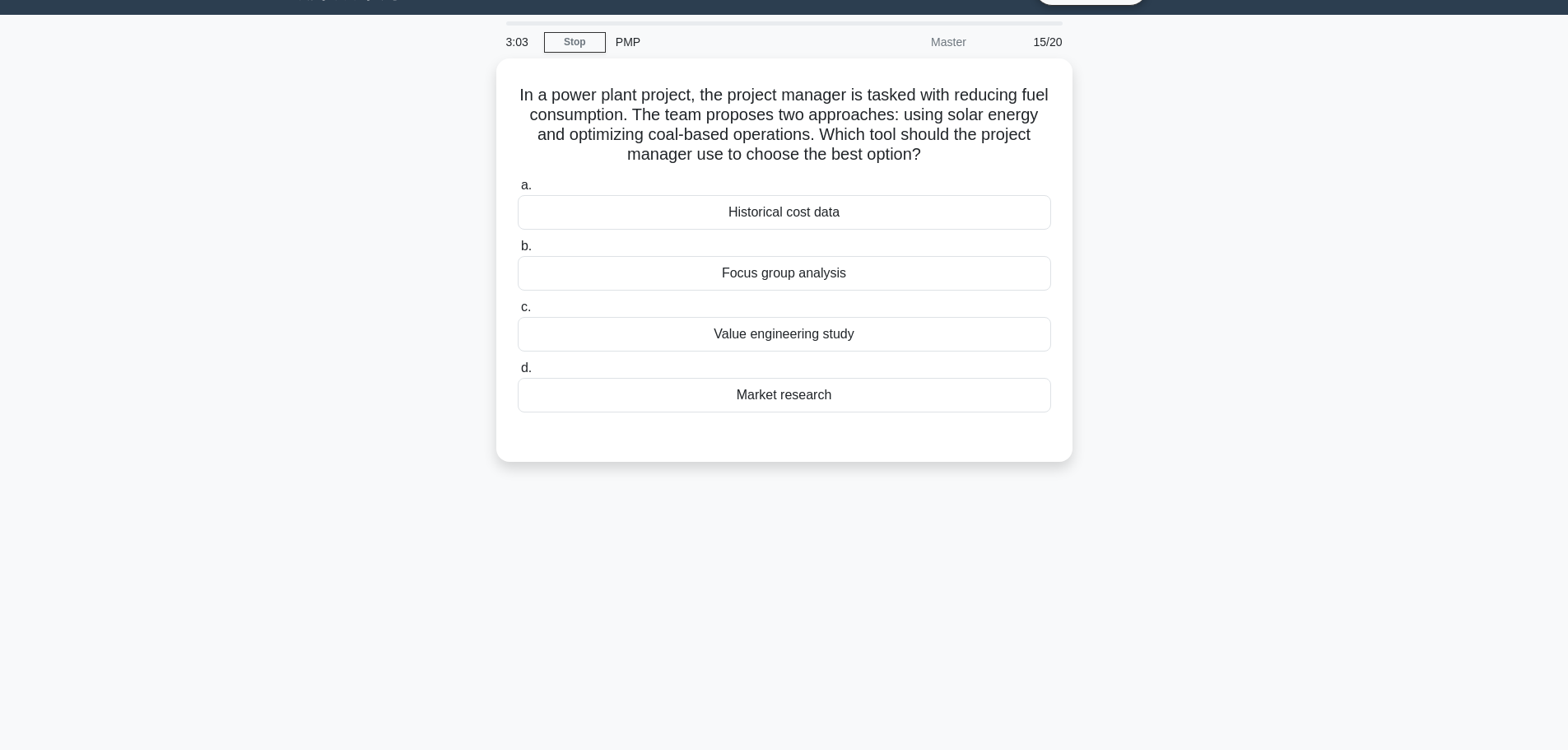
scroll to position [0, 0]
